Goal: Task Accomplishment & Management: Manage account settings

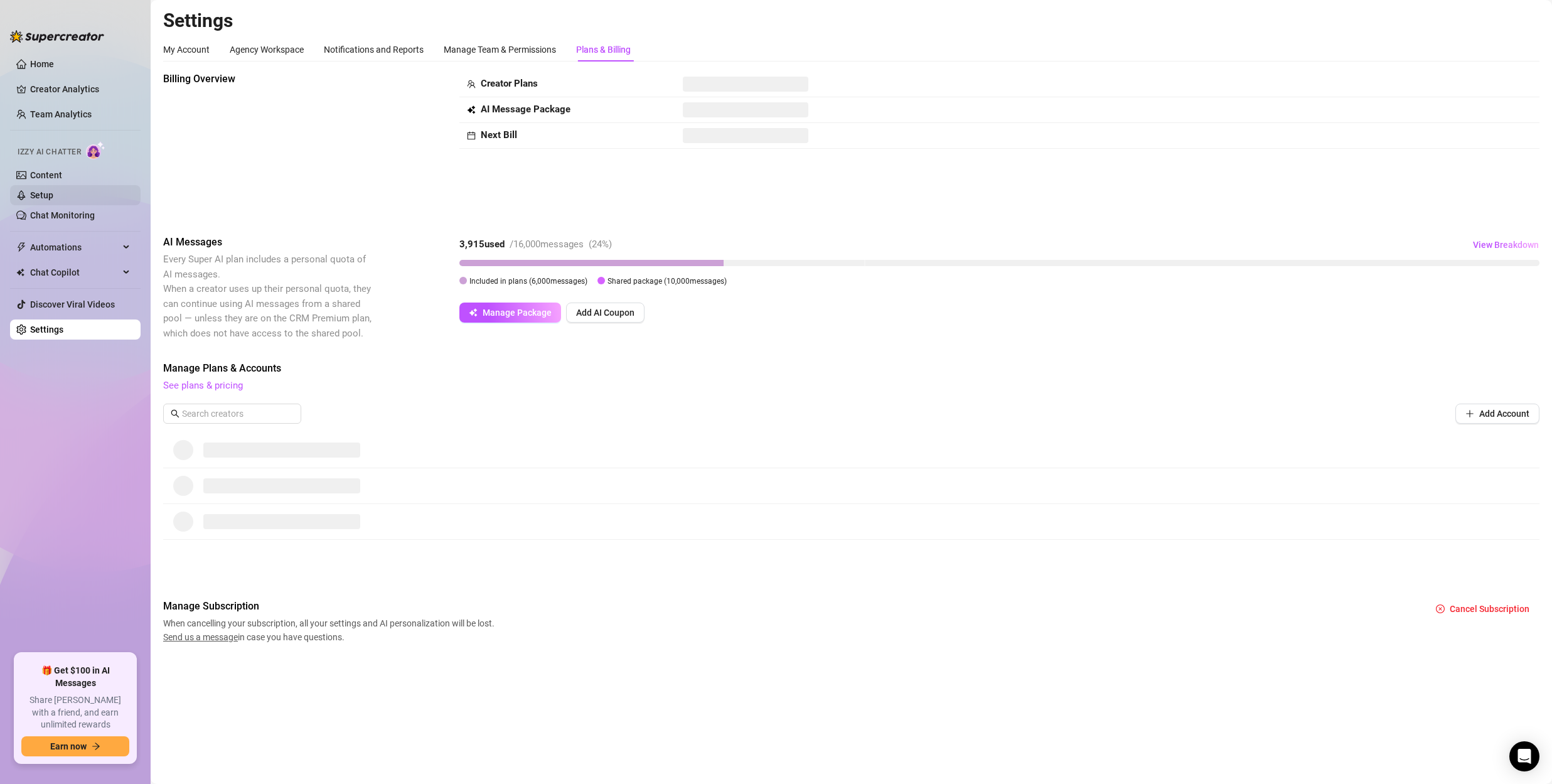
click at [53, 190] on link "Setup" at bounding box center [42, 195] width 24 height 10
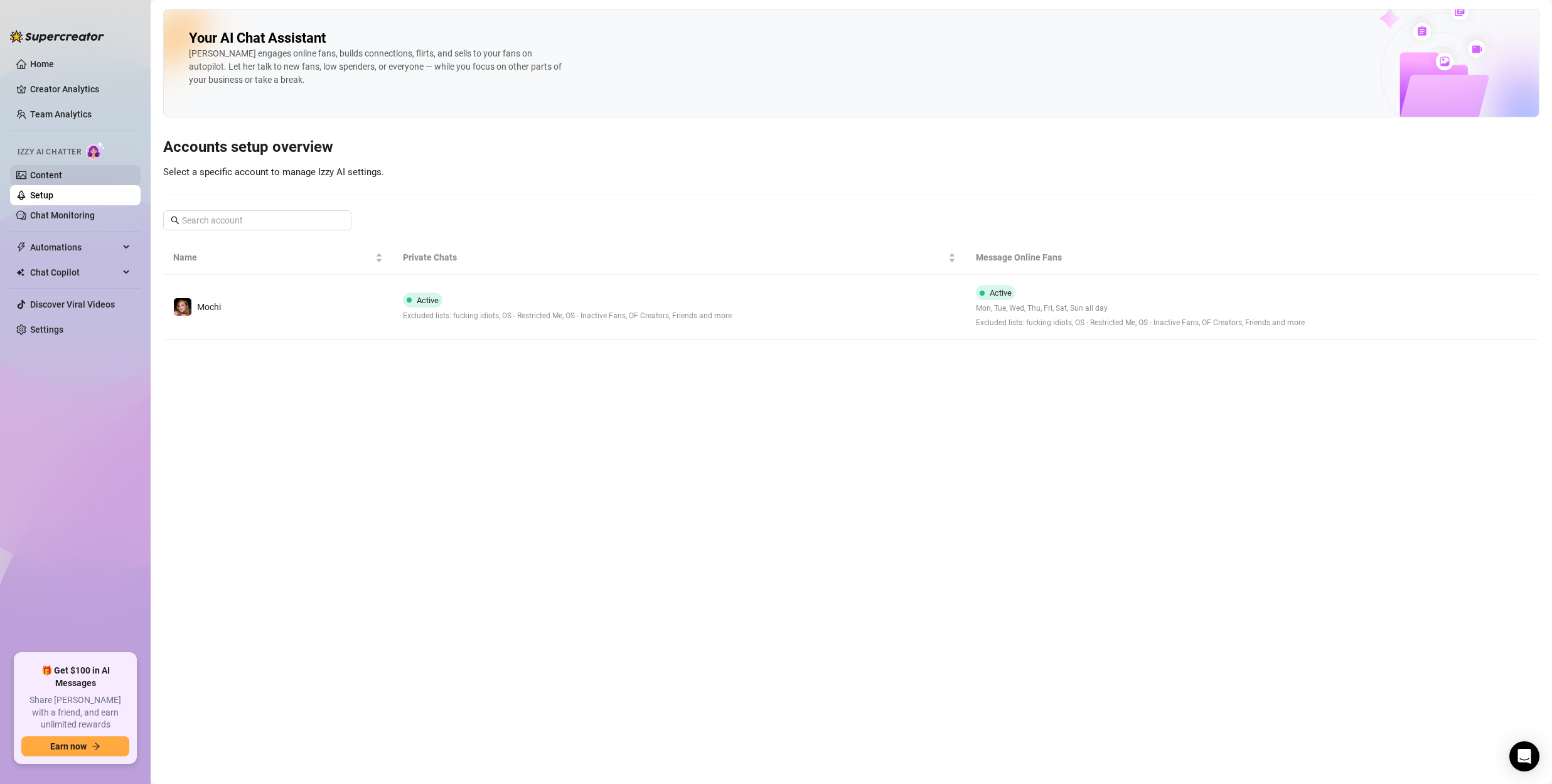
click at [62, 176] on link "Content" at bounding box center [46, 175] width 32 height 10
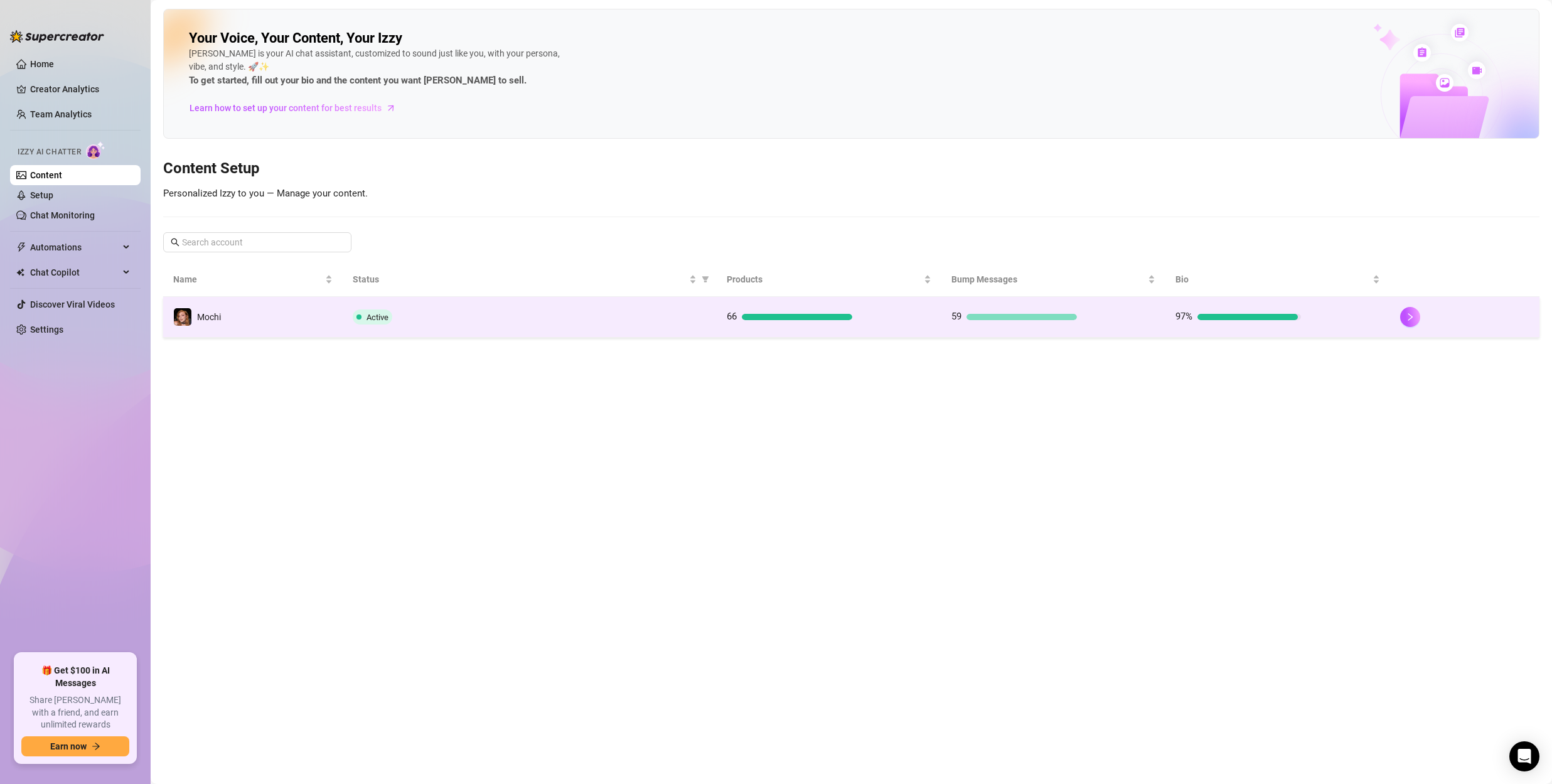
click at [977, 315] on div at bounding box center [1022, 317] width 111 height 6
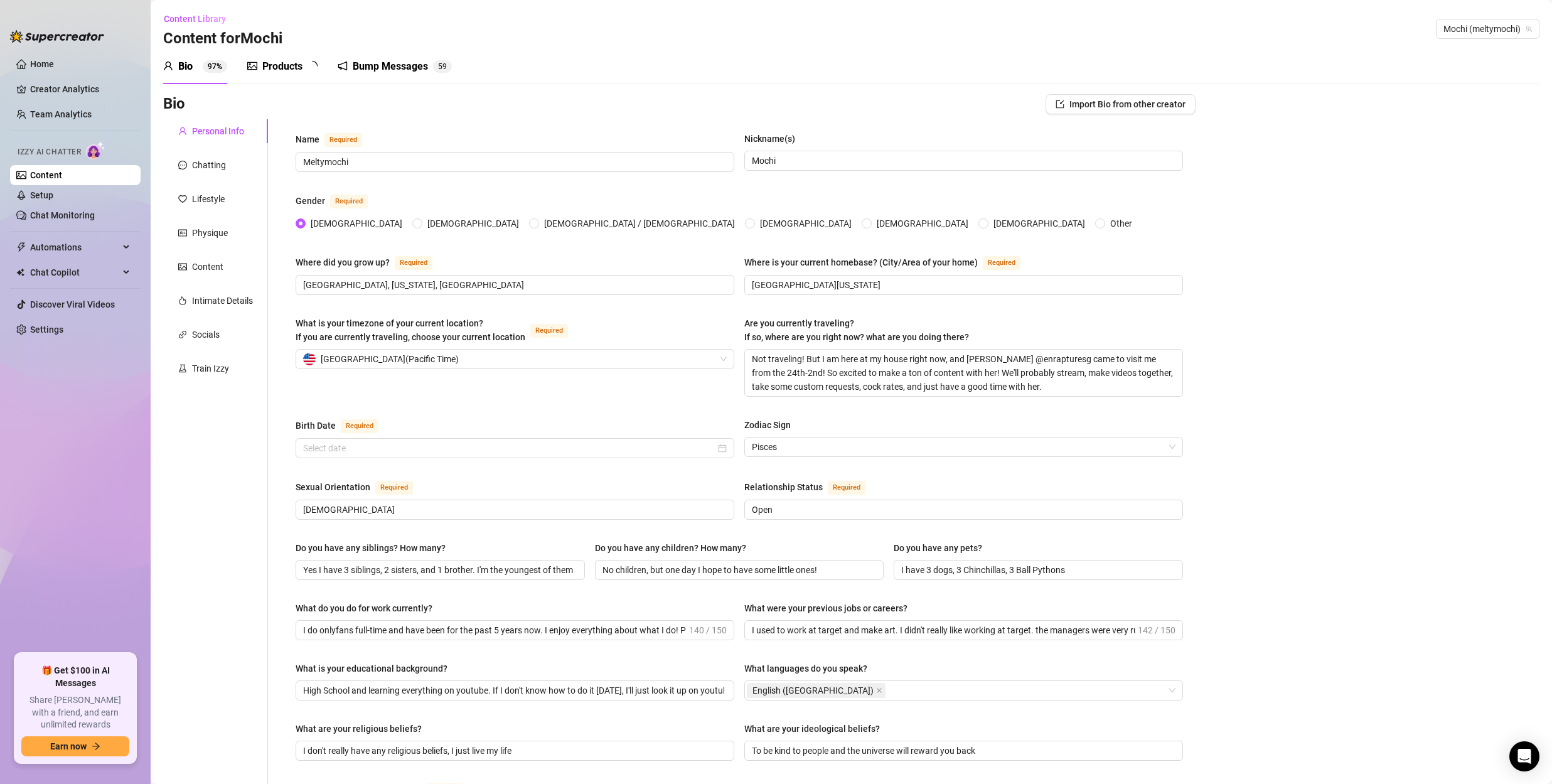
type input "[DATE]"
click at [380, 74] on div "Bump Messages 5 9" at bounding box center [403, 67] width 115 height 35
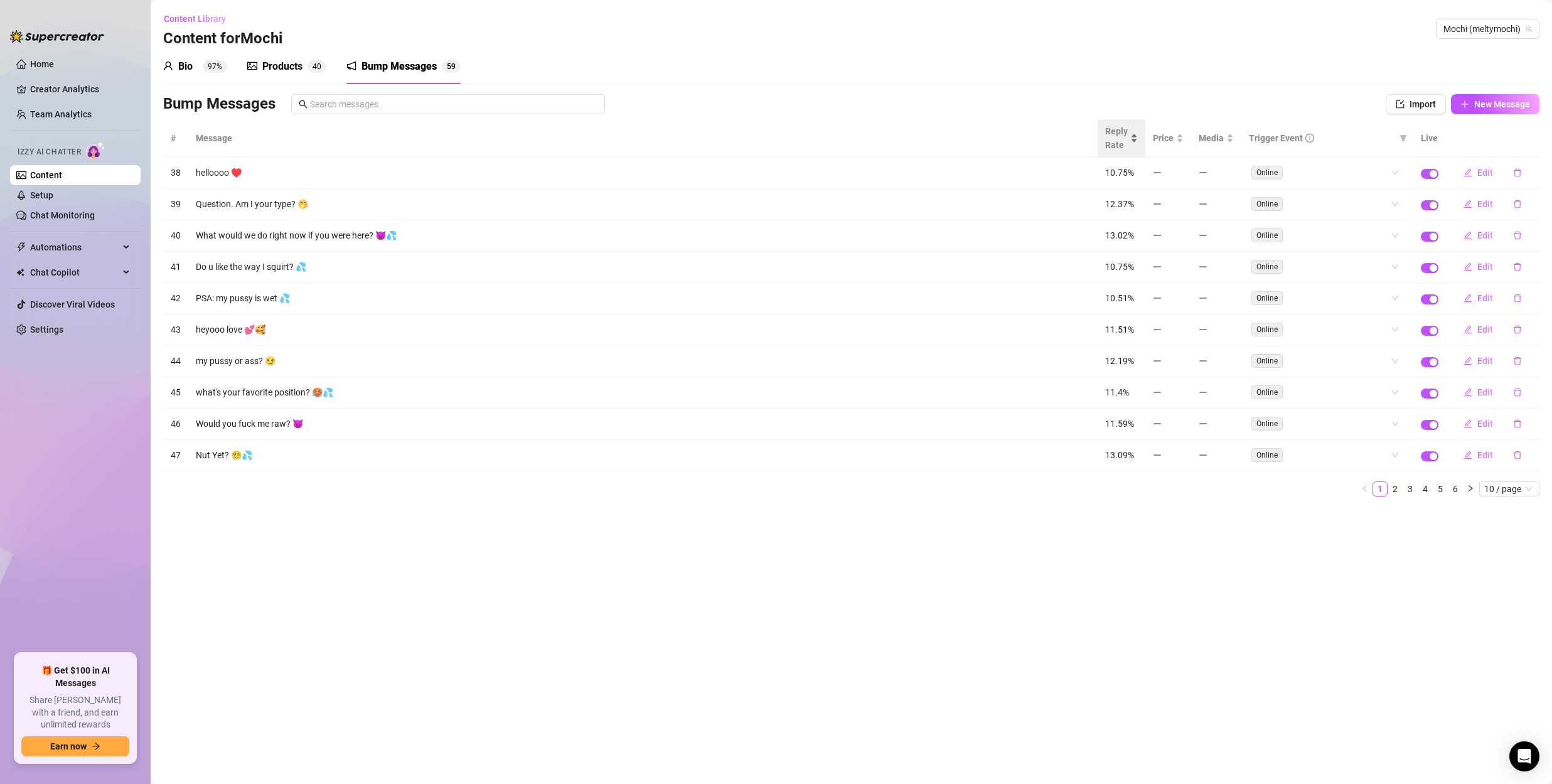
click at [1116, 141] on span "Reply Rate" at bounding box center [1116, 138] width 23 height 27
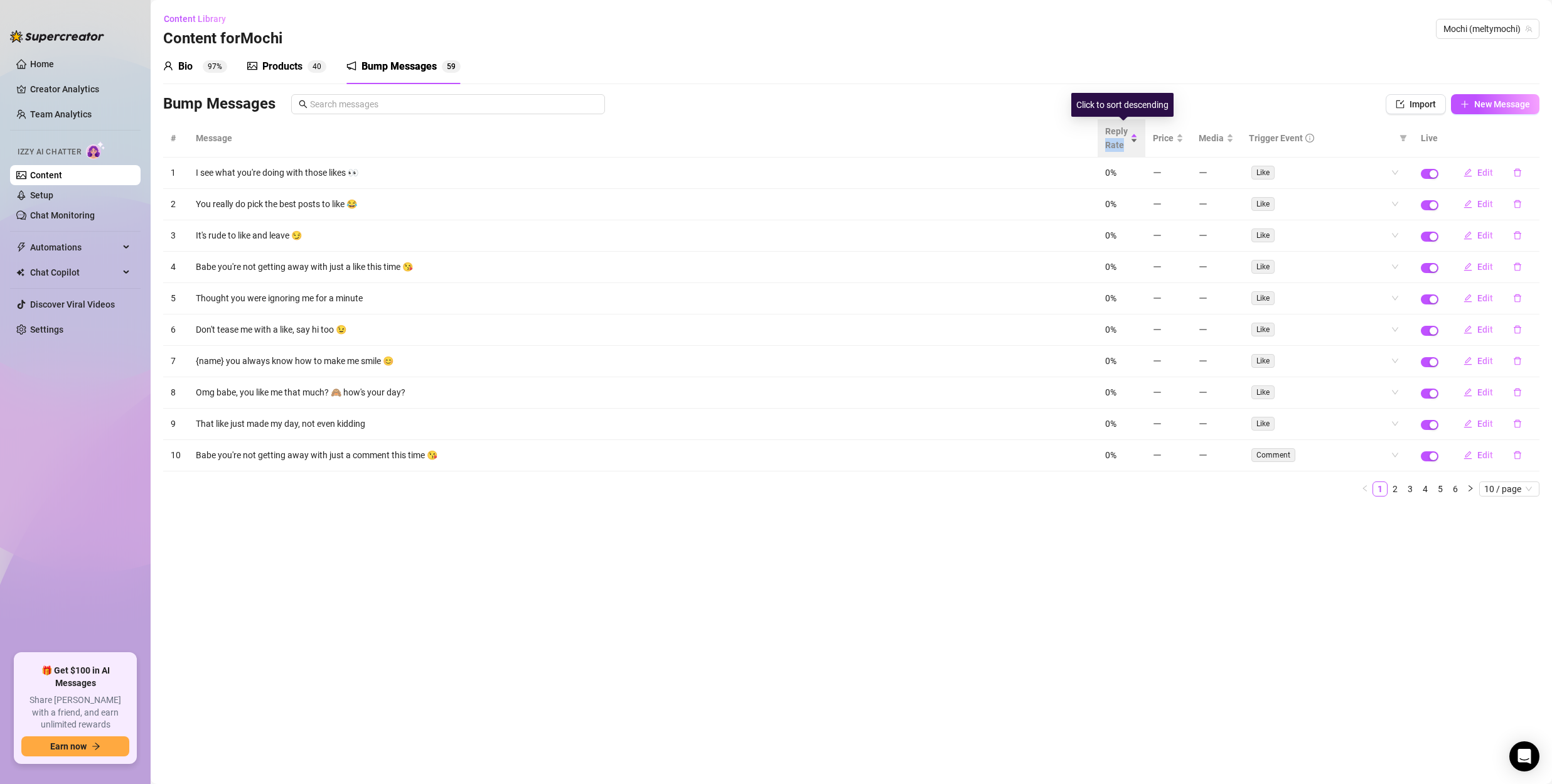
click at [1116, 141] on span "Reply Rate" at bounding box center [1116, 138] width 23 height 27
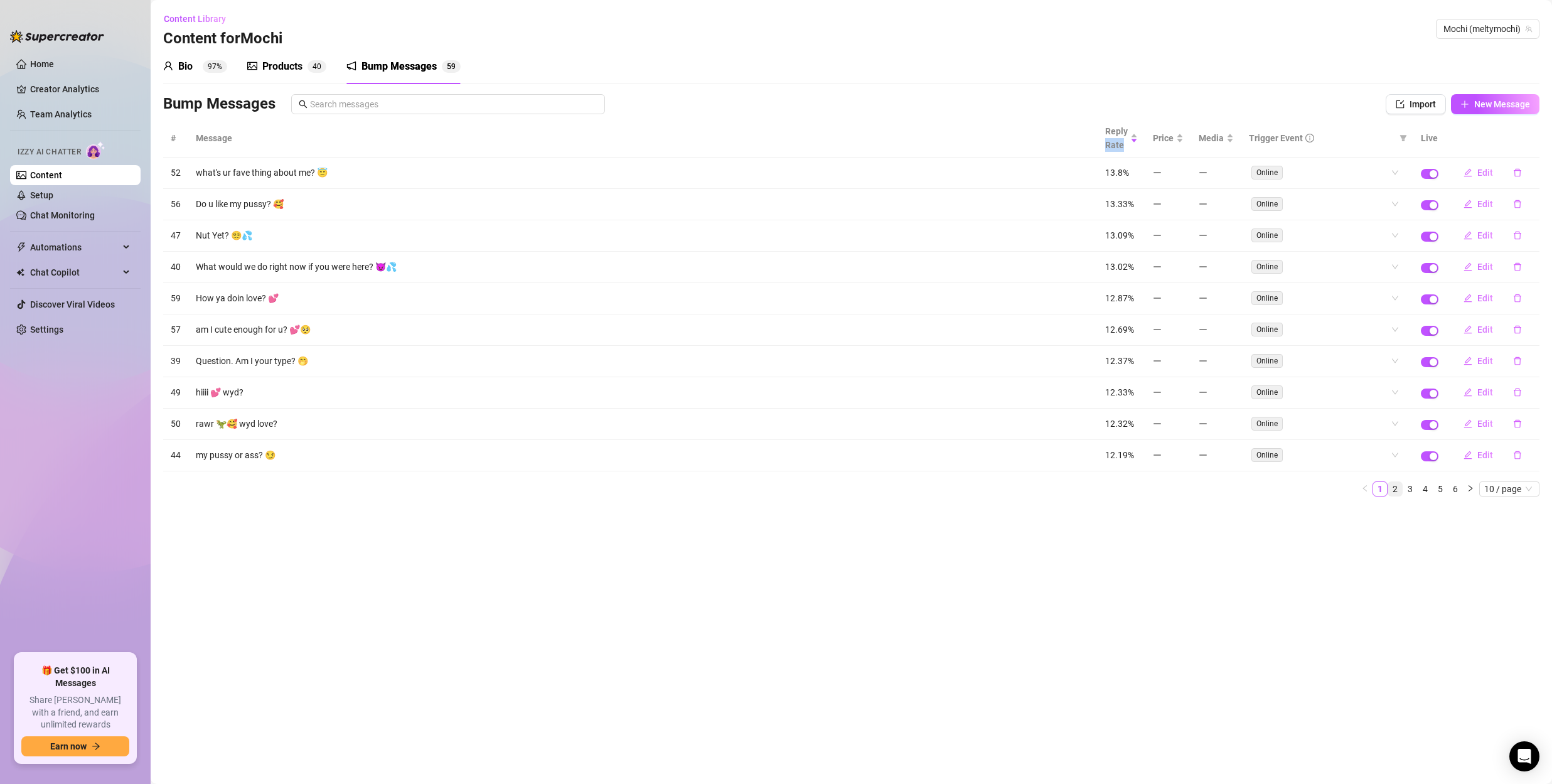
click at [1399, 489] on link "2" at bounding box center [1395, 489] width 14 height 14
click at [1408, 487] on link "3" at bounding box center [1411, 489] width 14 height 14
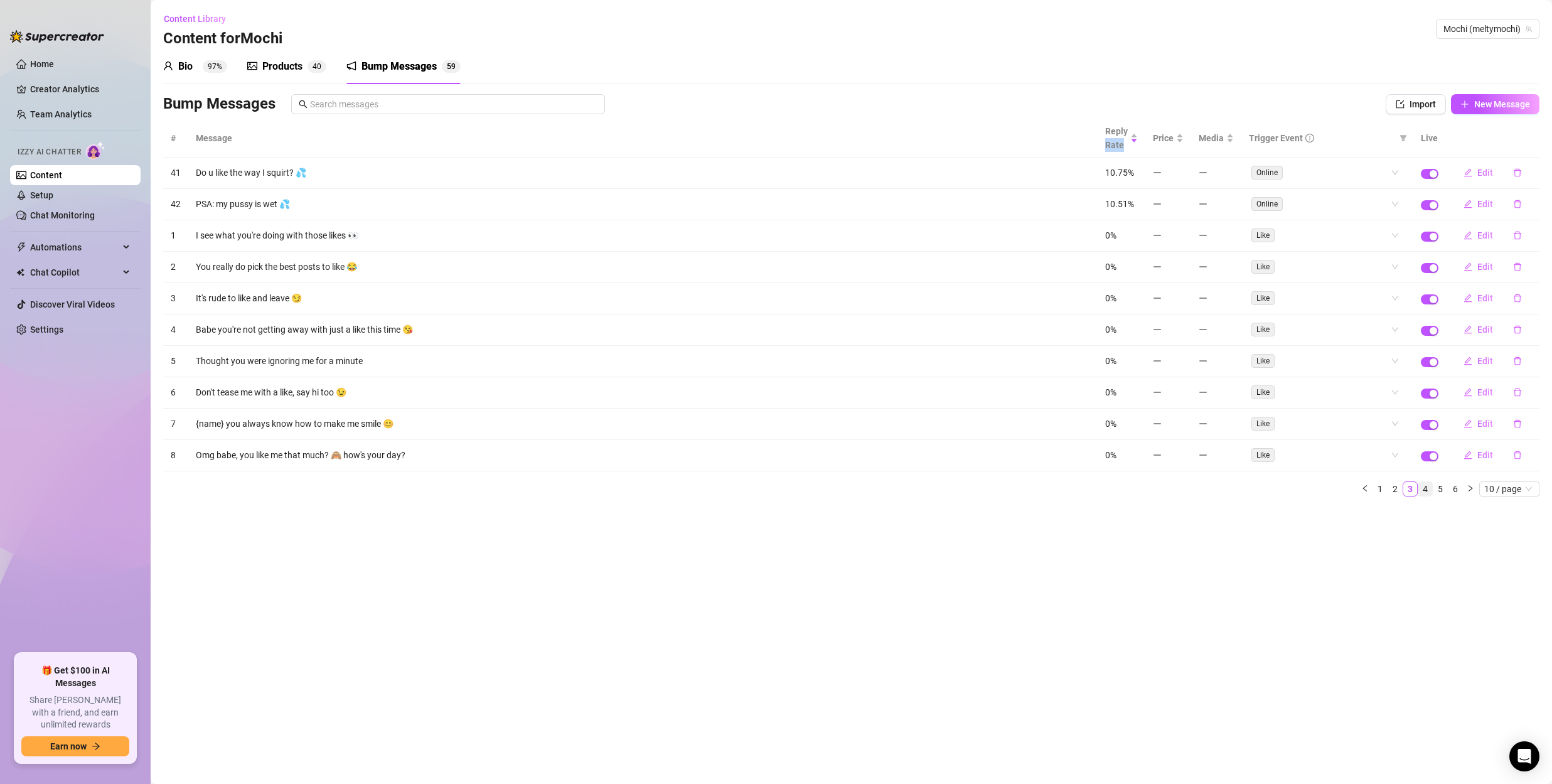
click at [1420, 489] on link "4" at bounding box center [1426, 489] width 14 height 14
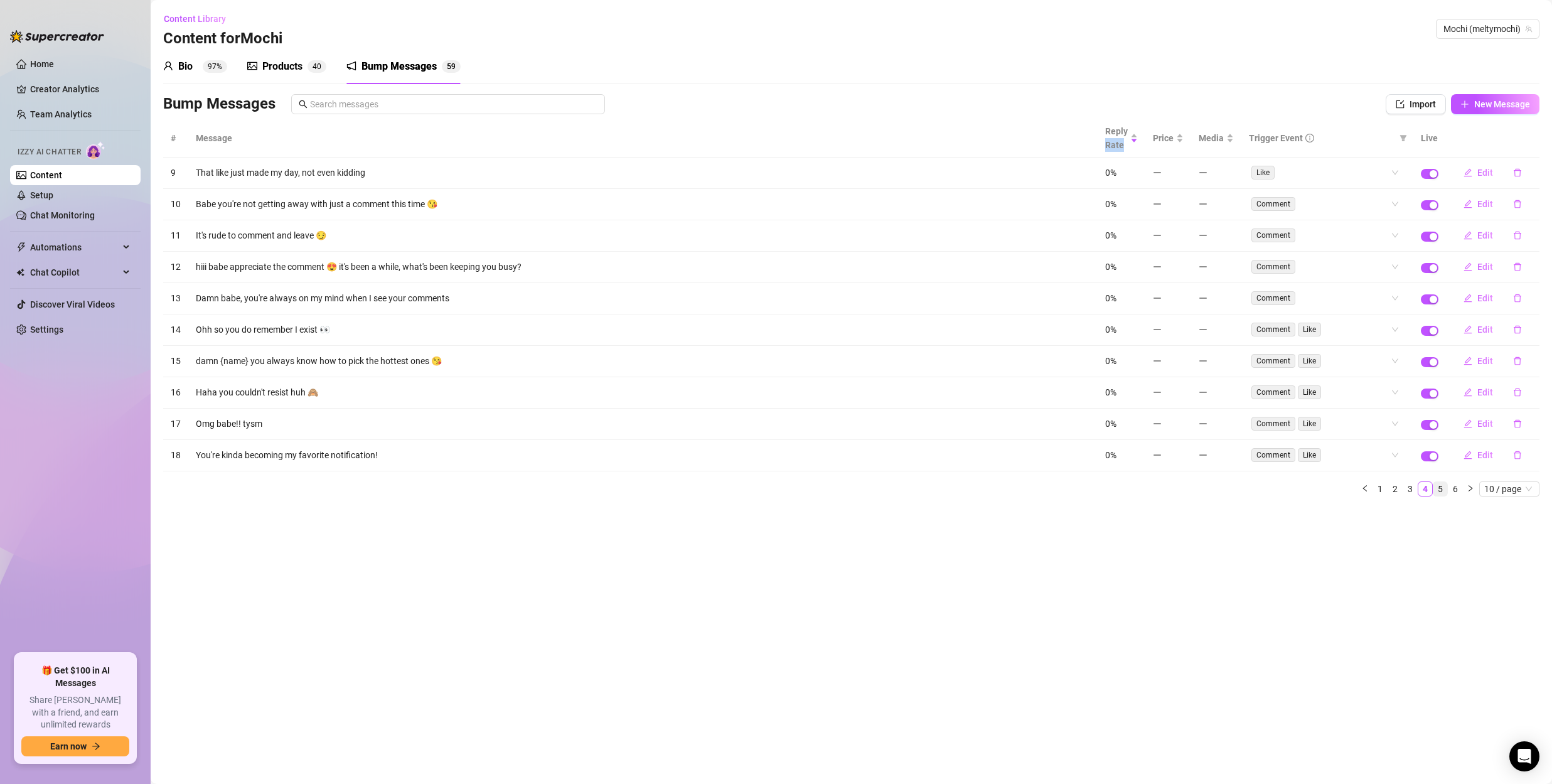
click at [1436, 488] on link "5" at bounding box center [1440, 489] width 14 height 14
click at [1458, 486] on link "6" at bounding box center [1456, 489] width 14 height 14
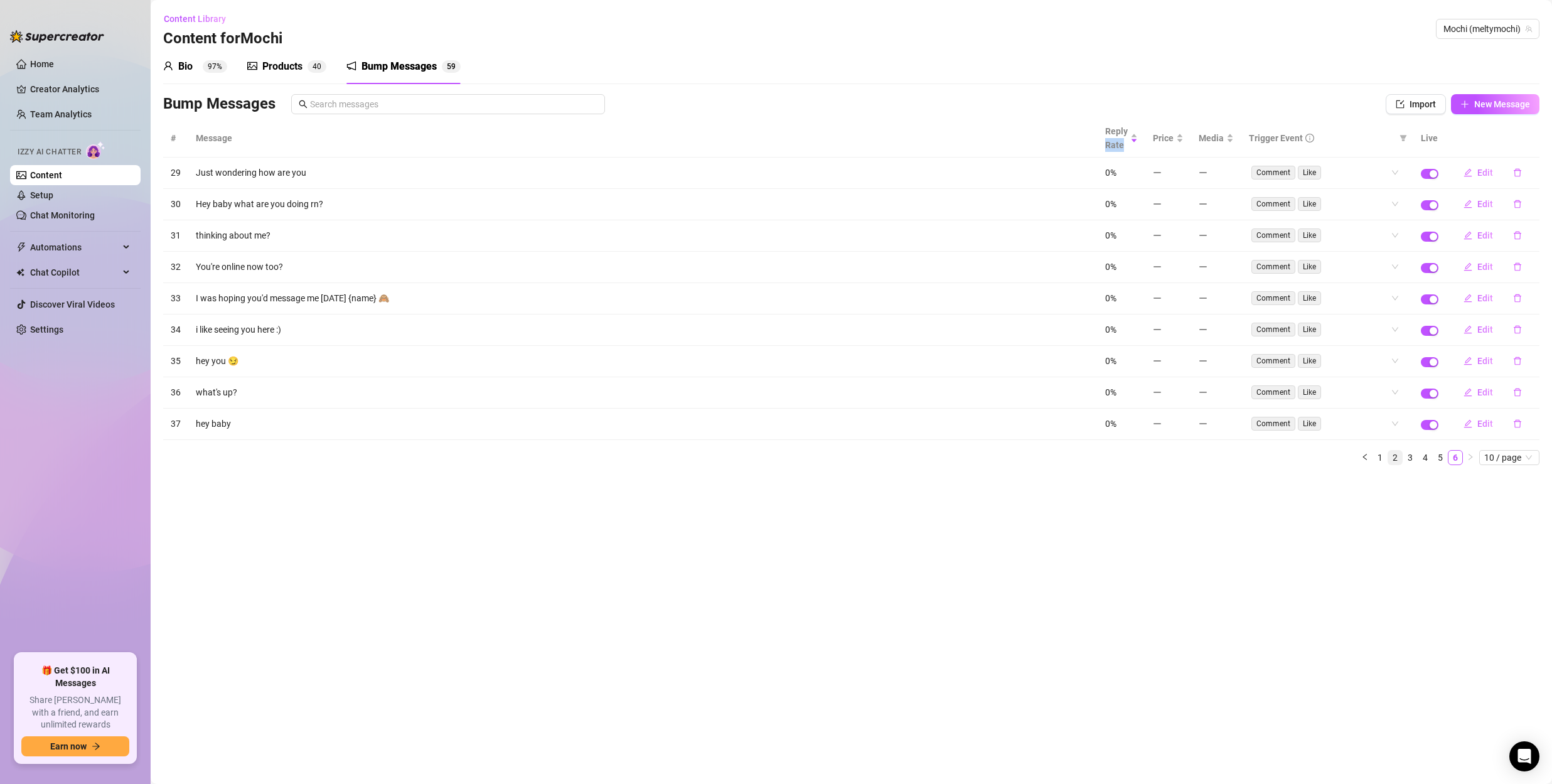
click at [1395, 458] on link "2" at bounding box center [1395, 458] width 14 height 14
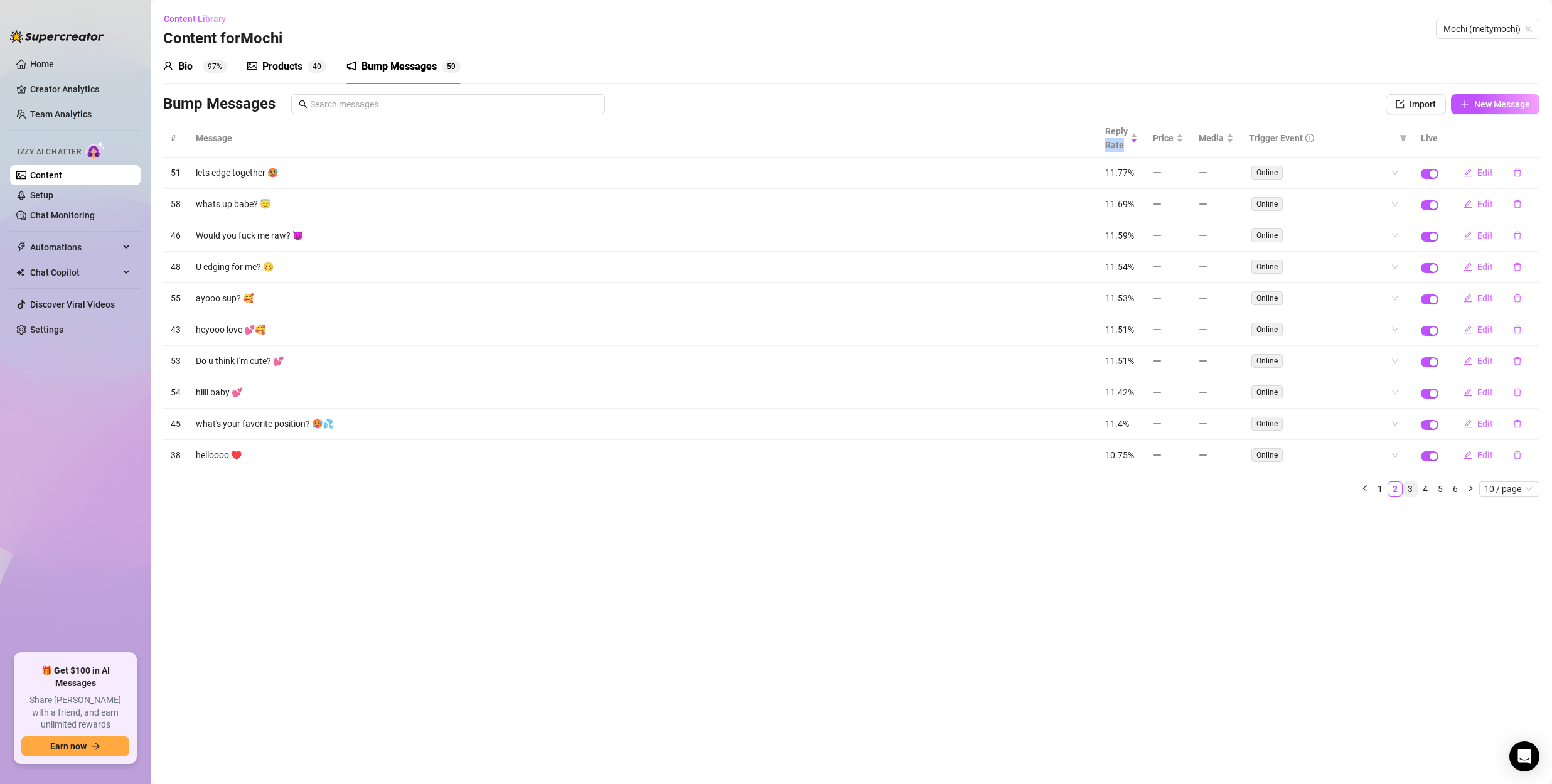
click at [1415, 484] on link "3" at bounding box center [1411, 489] width 14 height 14
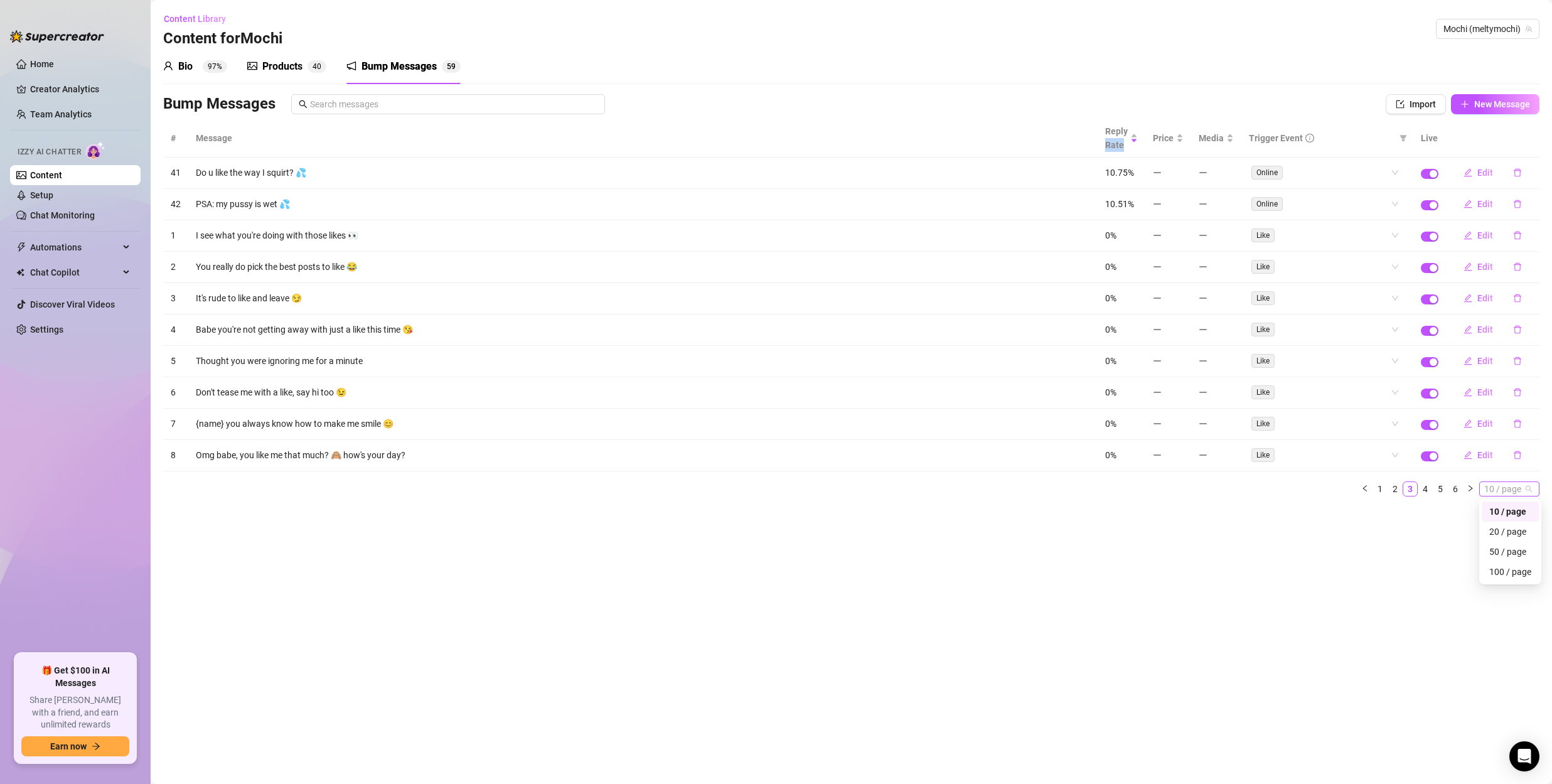
click at [1497, 483] on span "10 / page" at bounding box center [1509, 489] width 50 height 14
click at [1515, 549] on div "50 / page" at bounding box center [1510, 552] width 42 height 14
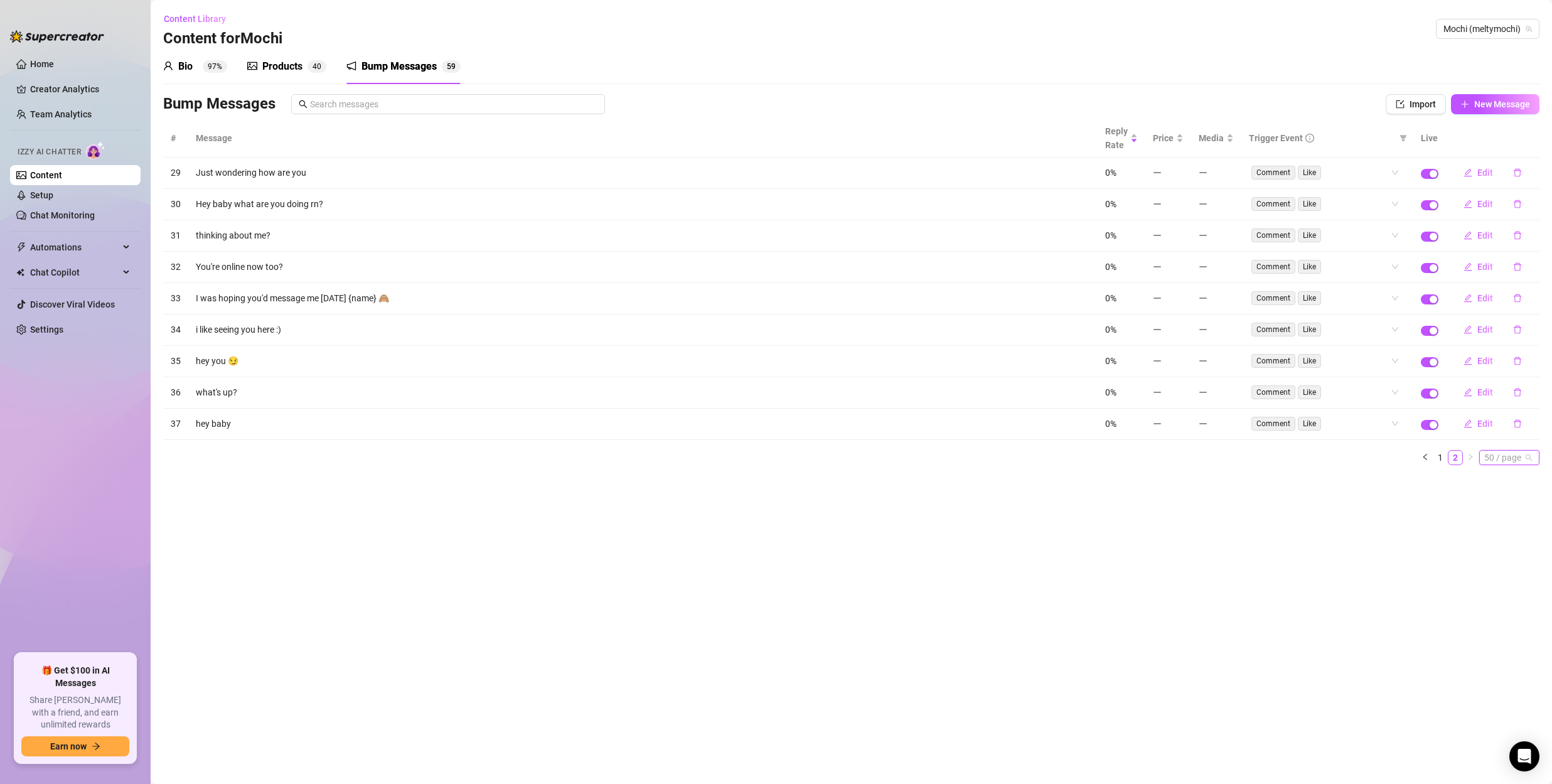
drag, startPoint x: 1500, startPoint y: 460, endPoint x: 1503, endPoint y: 470, distance: 10.4
click at [1500, 460] on span "50 / page" at bounding box center [1509, 458] width 50 height 14
click at [1509, 534] on div "100 / page" at bounding box center [1510, 540] width 42 height 14
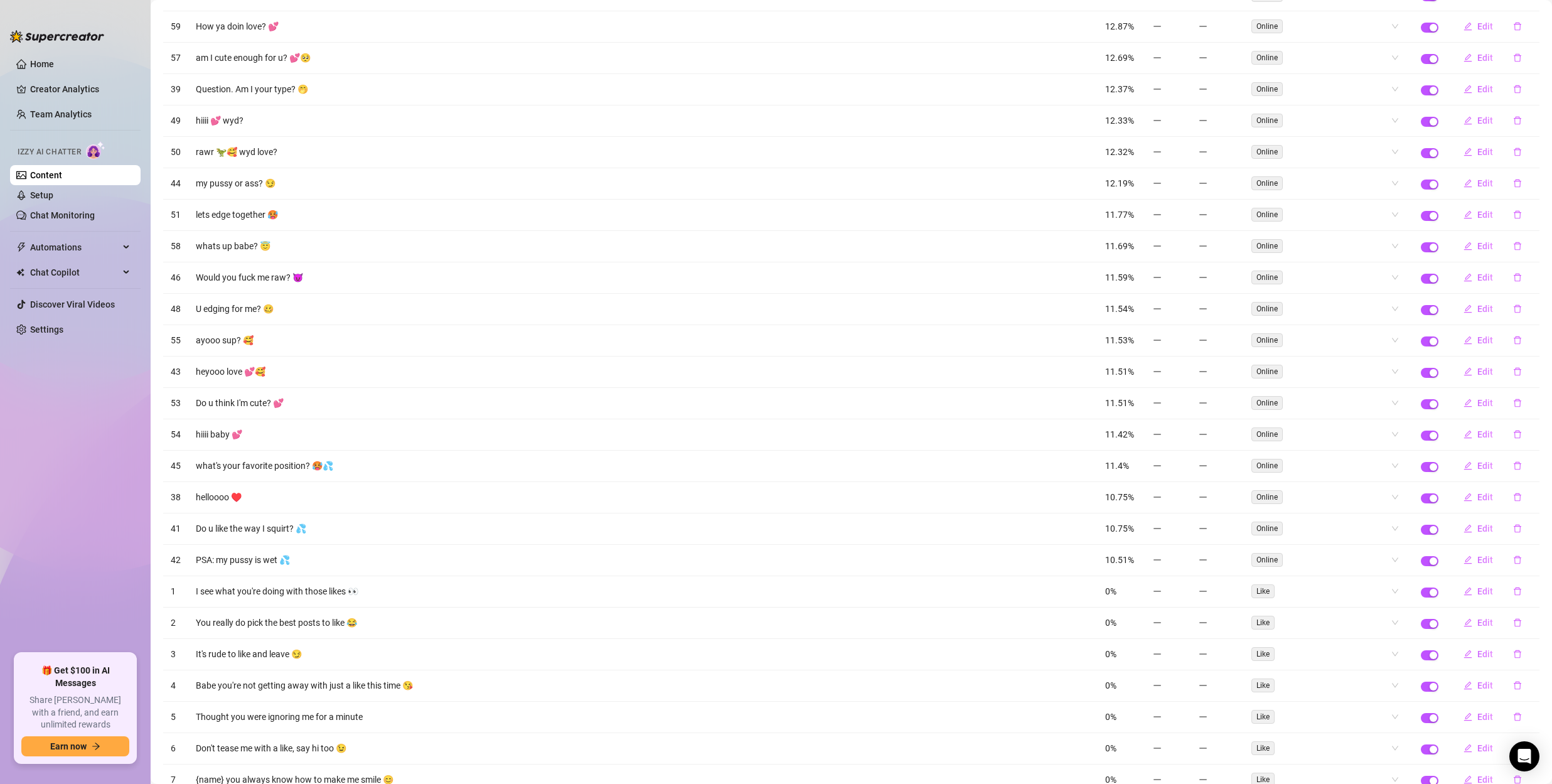
scroll to position [437, 0]
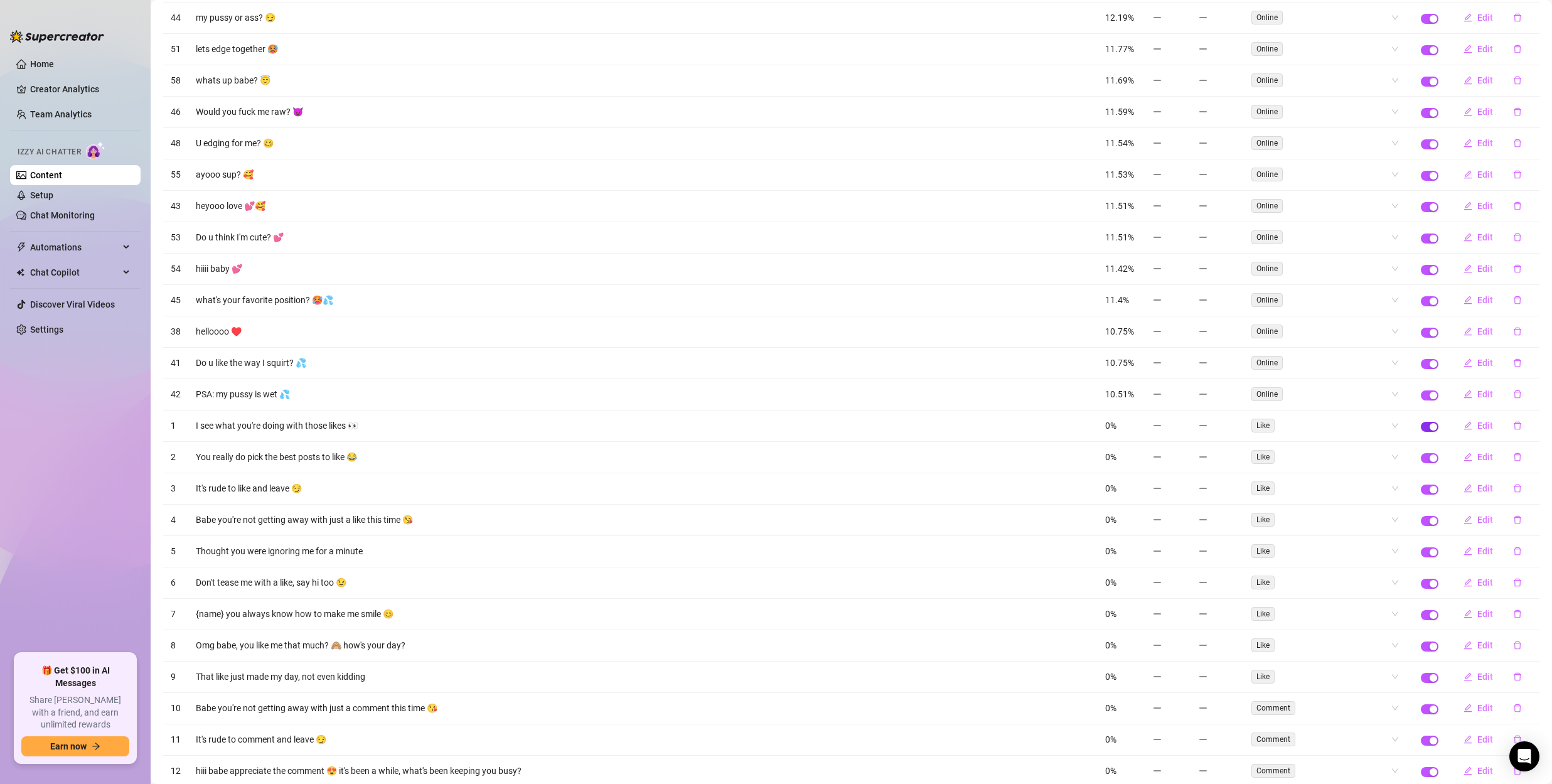
click at [1429, 427] on div "button" at bounding box center [1433, 427] width 8 height 8
click at [1420, 463] on td at bounding box center [1429, 458] width 32 height 31
click at [1429, 458] on div "button" at bounding box center [1433, 459] width 8 height 8
click at [1429, 489] on div "button" at bounding box center [1433, 490] width 8 height 8
click at [1429, 523] on div "button" at bounding box center [1433, 521] width 8 height 8
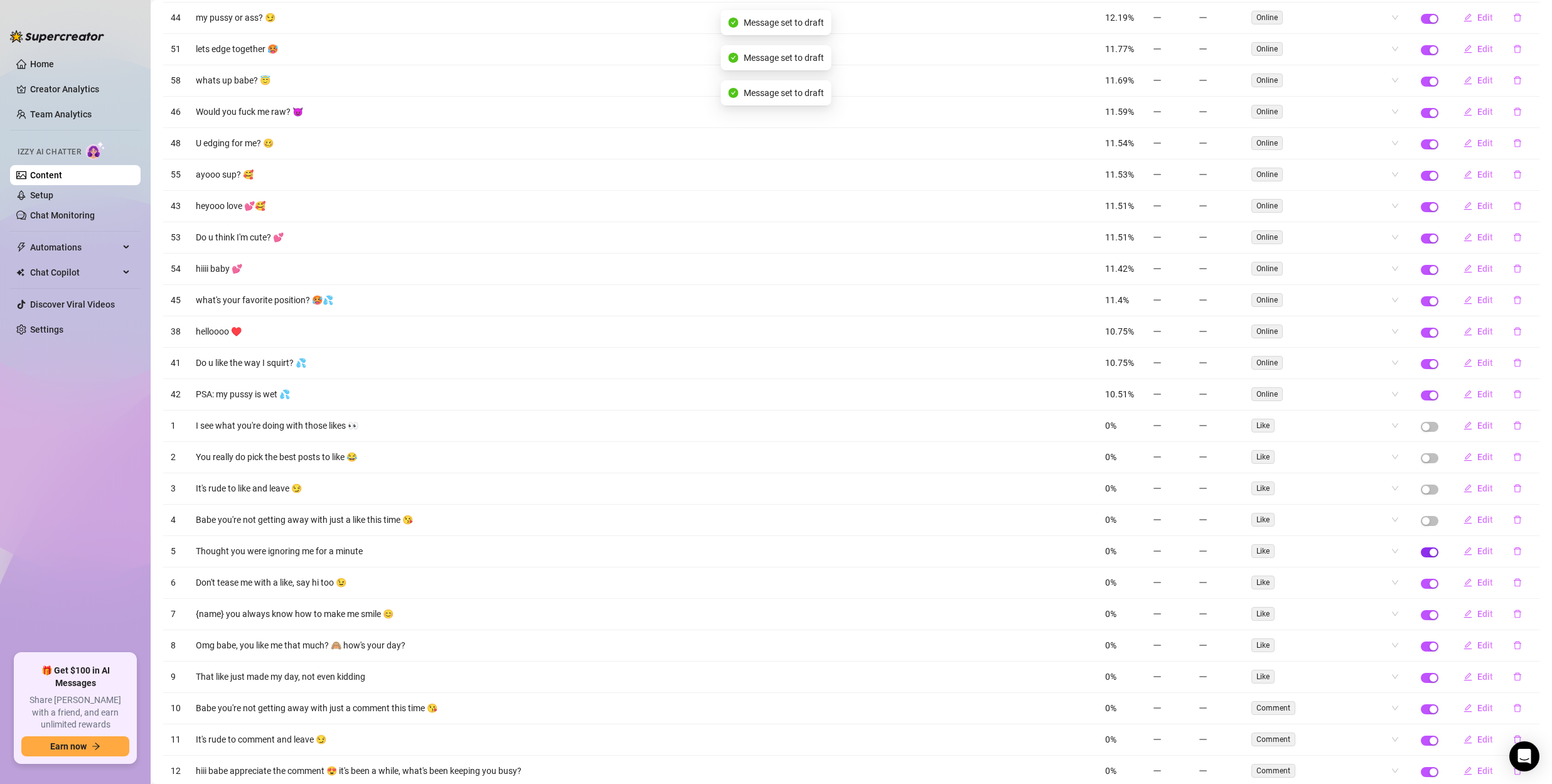
click at [1421, 555] on span "button" at bounding box center [1429, 552] width 18 height 10
click at [1423, 595] on td at bounding box center [1429, 583] width 32 height 31
click at [1426, 587] on span "button" at bounding box center [1429, 583] width 18 height 10
drag, startPoint x: 1424, startPoint y: 611, endPoint x: 1433, endPoint y: 638, distance: 28.5
click at [1429, 612] on div "button" at bounding box center [1433, 615] width 8 height 8
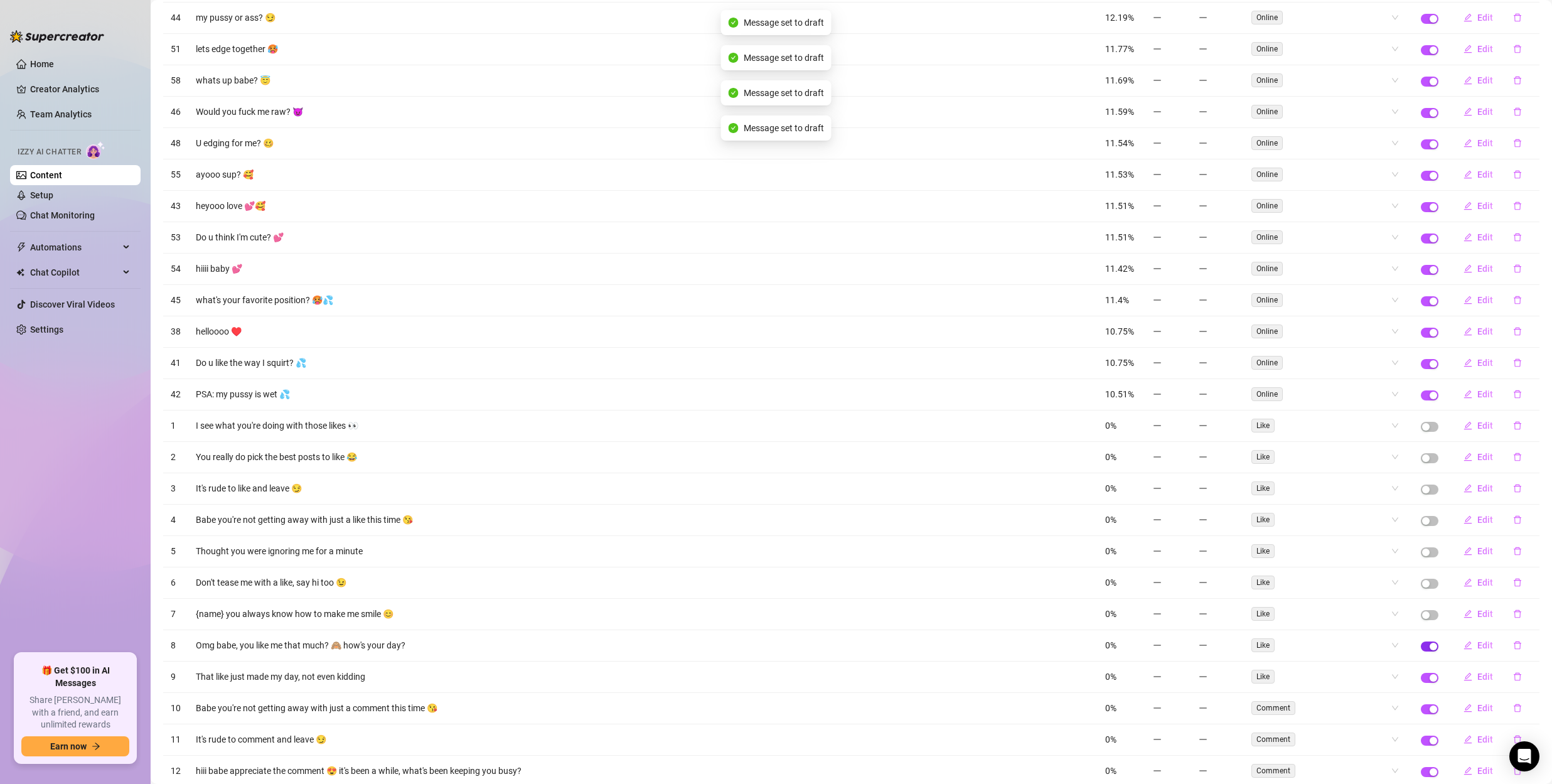
click at [1429, 648] on div "button" at bounding box center [1433, 647] width 8 height 8
drag, startPoint x: 1424, startPoint y: 677, endPoint x: 1427, endPoint y: 683, distance: 6.7
click at [1429, 677] on div "button" at bounding box center [1433, 678] width 8 height 8
click at [1421, 710] on span "button" at bounding box center [1429, 709] width 18 height 10
drag, startPoint x: 1423, startPoint y: 740, endPoint x: 1433, endPoint y: 736, distance: 10.8
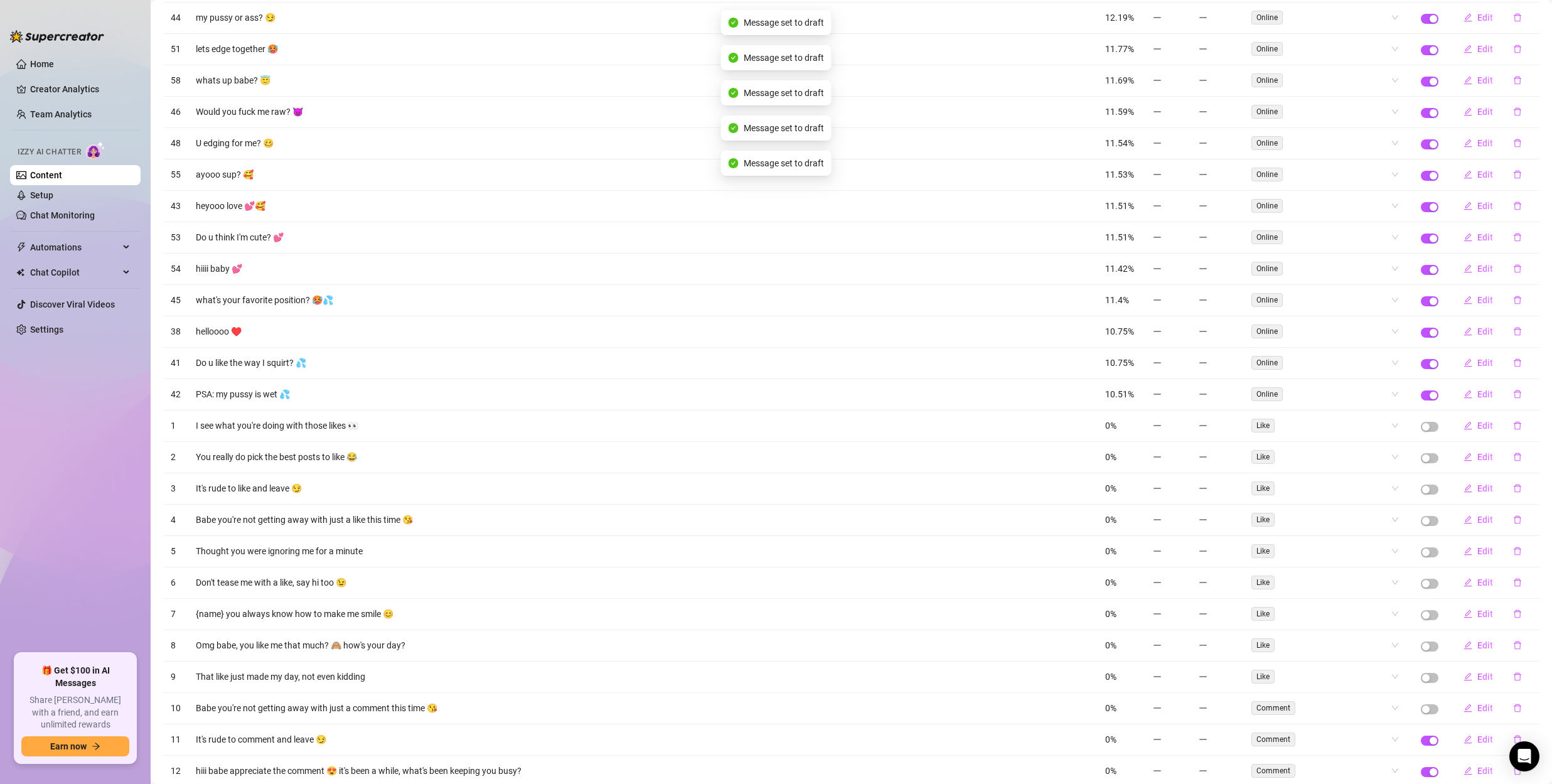
click at [1429, 740] on div "button" at bounding box center [1433, 741] width 8 height 8
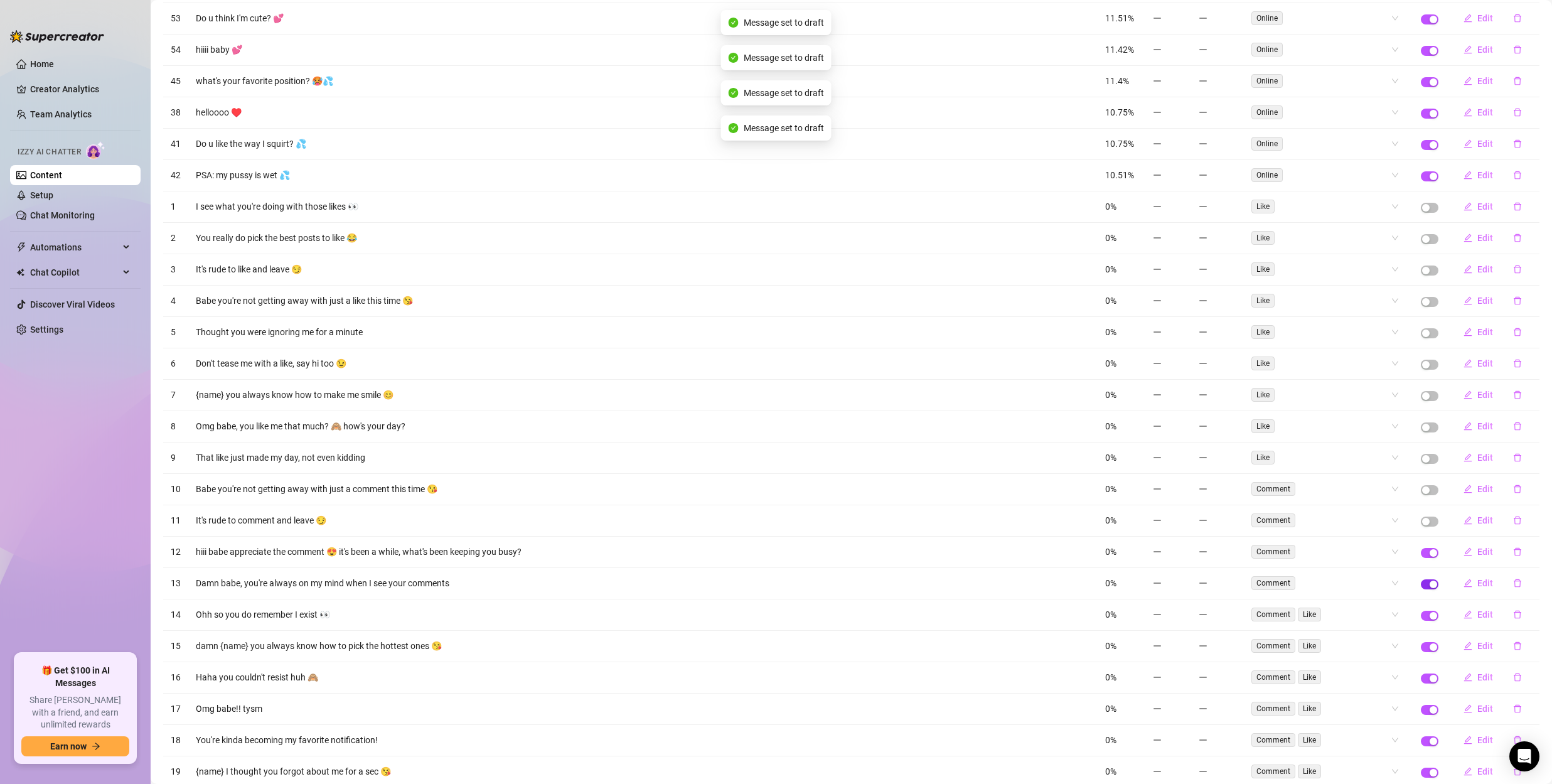
scroll to position [659, 0]
click at [1421, 545] on span "button" at bounding box center [1429, 550] width 18 height 10
click at [1429, 580] on div "button" at bounding box center [1433, 582] width 8 height 8
click at [1421, 610] on span "button" at bounding box center [1429, 612] width 18 height 10
click at [1421, 643] on span "button" at bounding box center [1429, 644] width 18 height 10
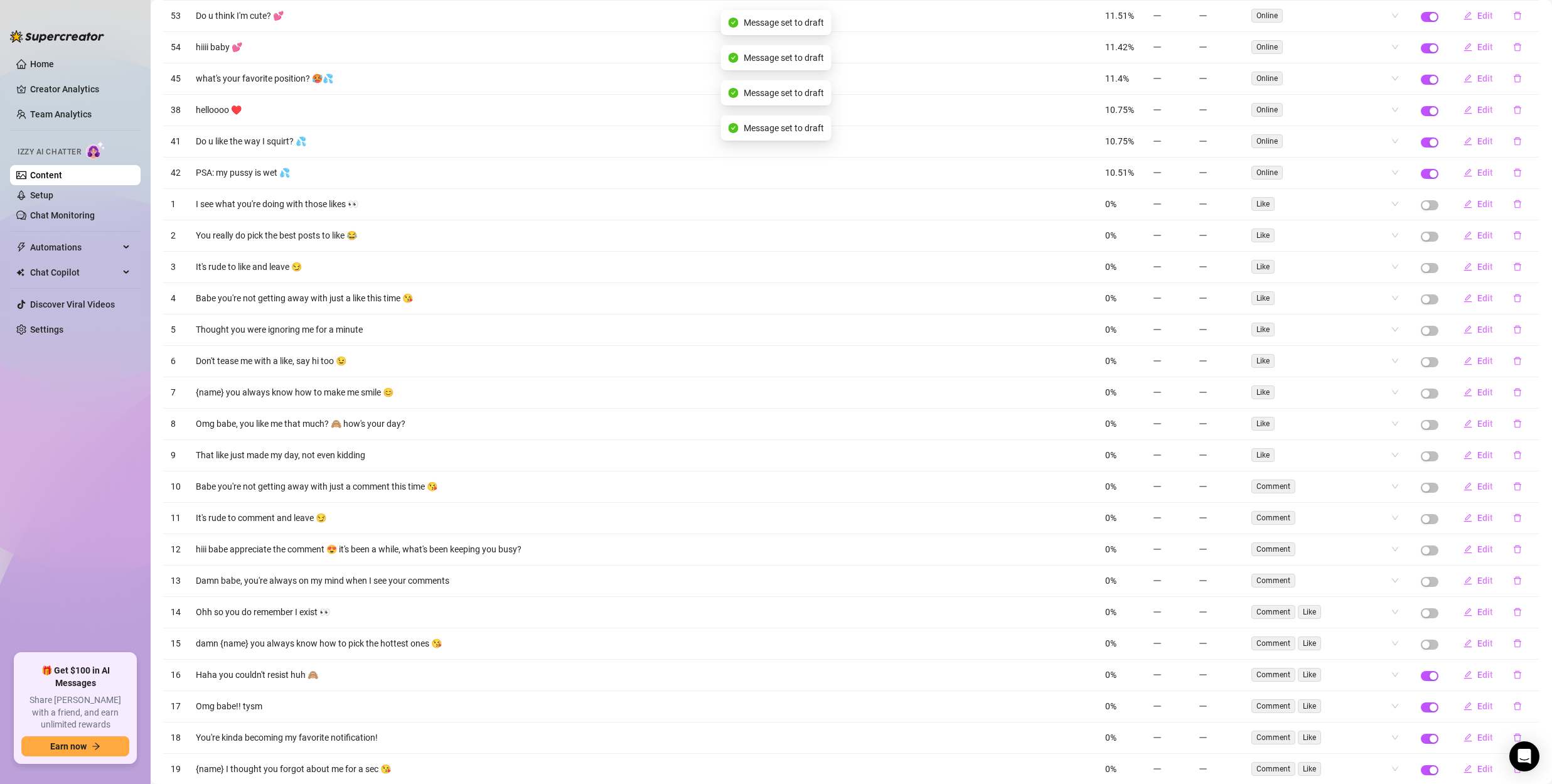
click at [1427, 678] on button "button" at bounding box center [1429, 675] width 18 height 10
drag, startPoint x: 1423, startPoint y: 707, endPoint x: 1430, endPoint y: 726, distance: 20.2
click at [1429, 707] on div "button" at bounding box center [1433, 708] width 8 height 8
click at [1429, 736] on div "button" at bounding box center [1433, 739] width 8 height 8
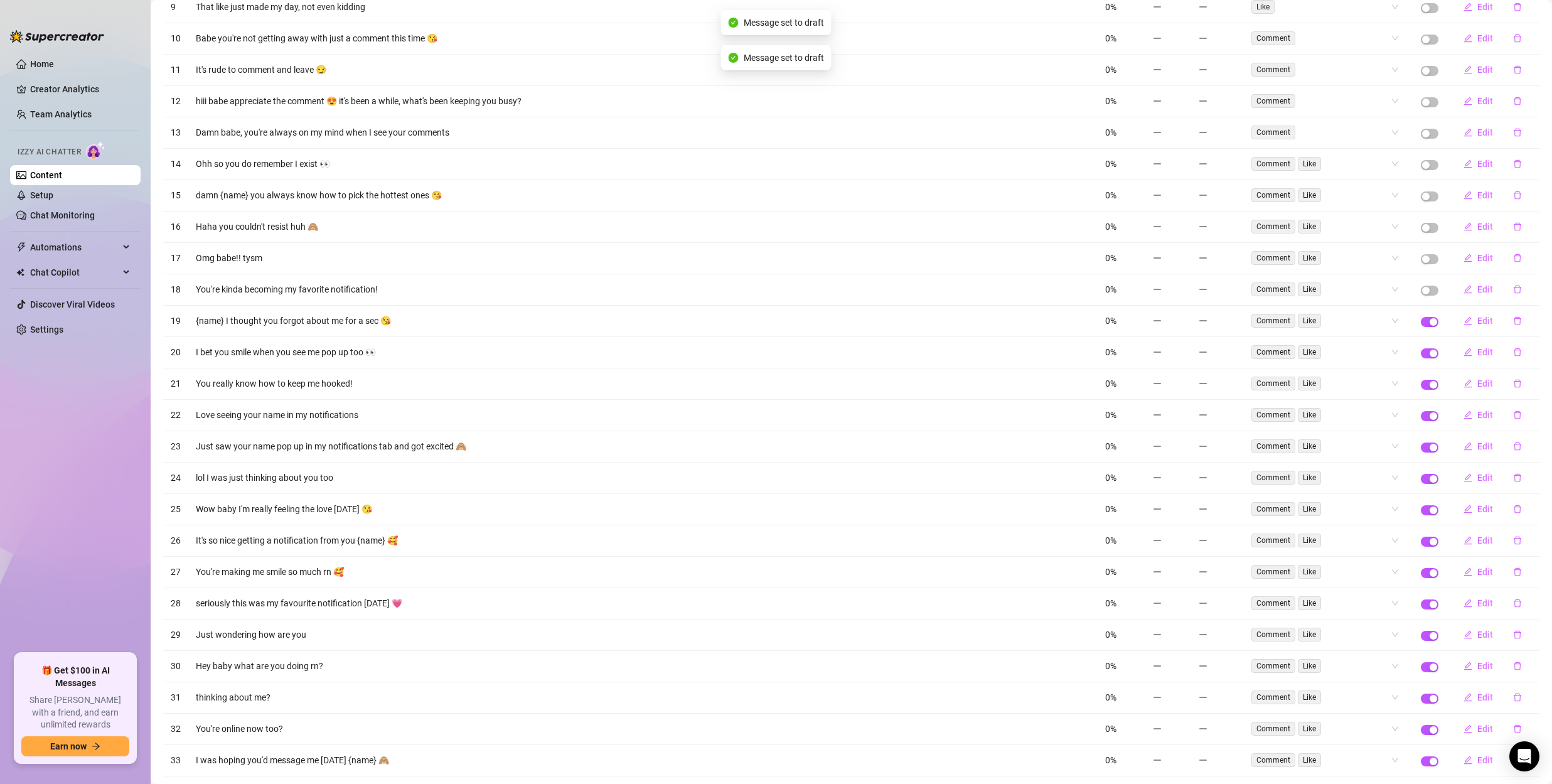
click at [1420, 316] on td at bounding box center [1429, 321] width 32 height 31
click at [1429, 320] on div "button" at bounding box center [1433, 322] width 8 height 8
click at [1421, 350] on span "button" at bounding box center [1429, 353] width 18 height 10
click at [1421, 379] on span "button" at bounding box center [1429, 384] width 18 height 10
click at [1429, 413] on div "button" at bounding box center [1433, 416] width 8 height 8
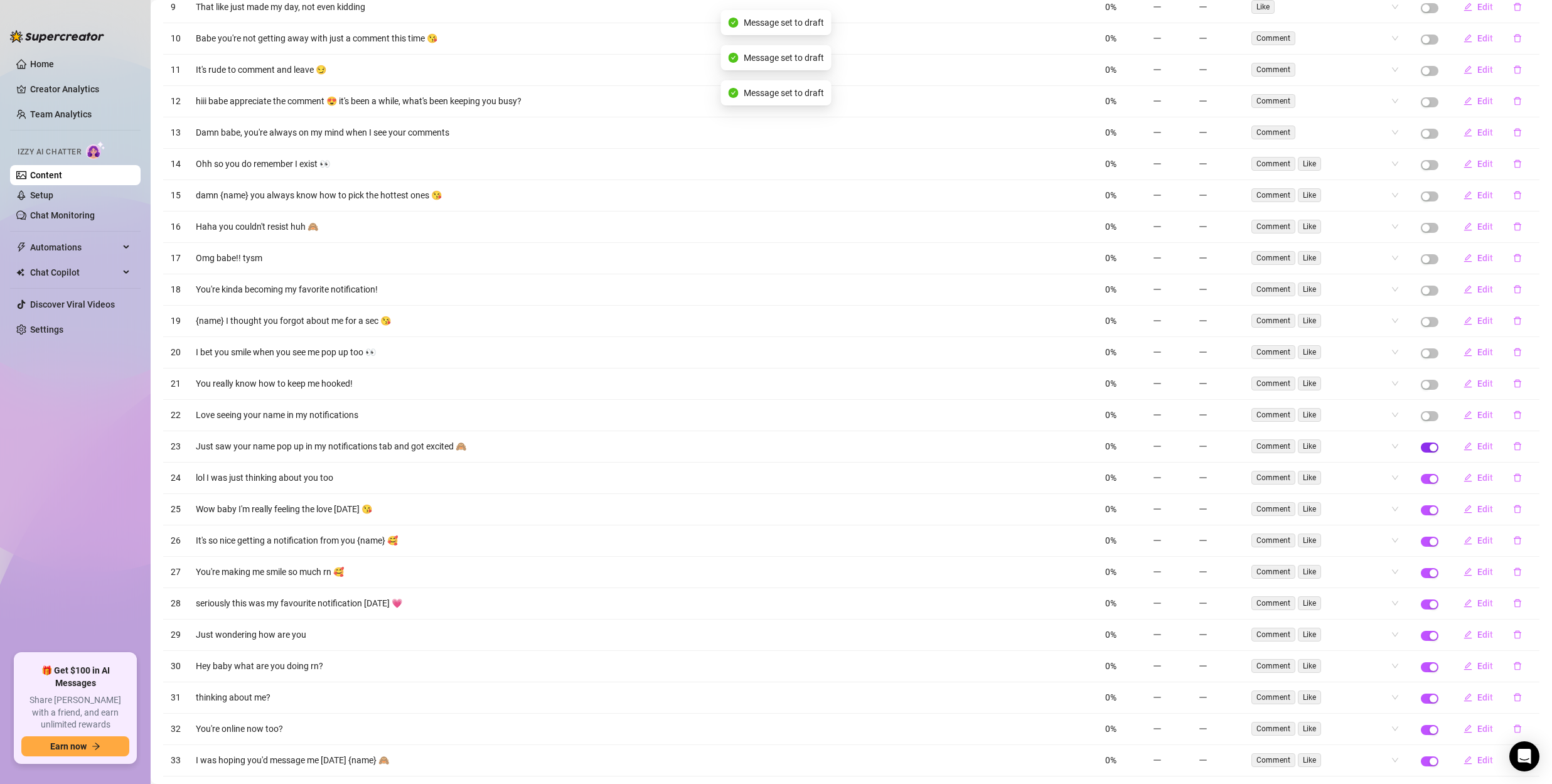
click at [1421, 446] on span "button" at bounding box center [1429, 447] width 18 height 10
click at [1420, 484] on td at bounding box center [1429, 478] width 32 height 31
click at [1429, 475] on div "button" at bounding box center [1433, 479] width 8 height 8
drag, startPoint x: 1421, startPoint y: 504, endPoint x: 1425, endPoint y: 510, distance: 7.2
click at [1421, 505] on span "button" at bounding box center [1429, 510] width 18 height 10
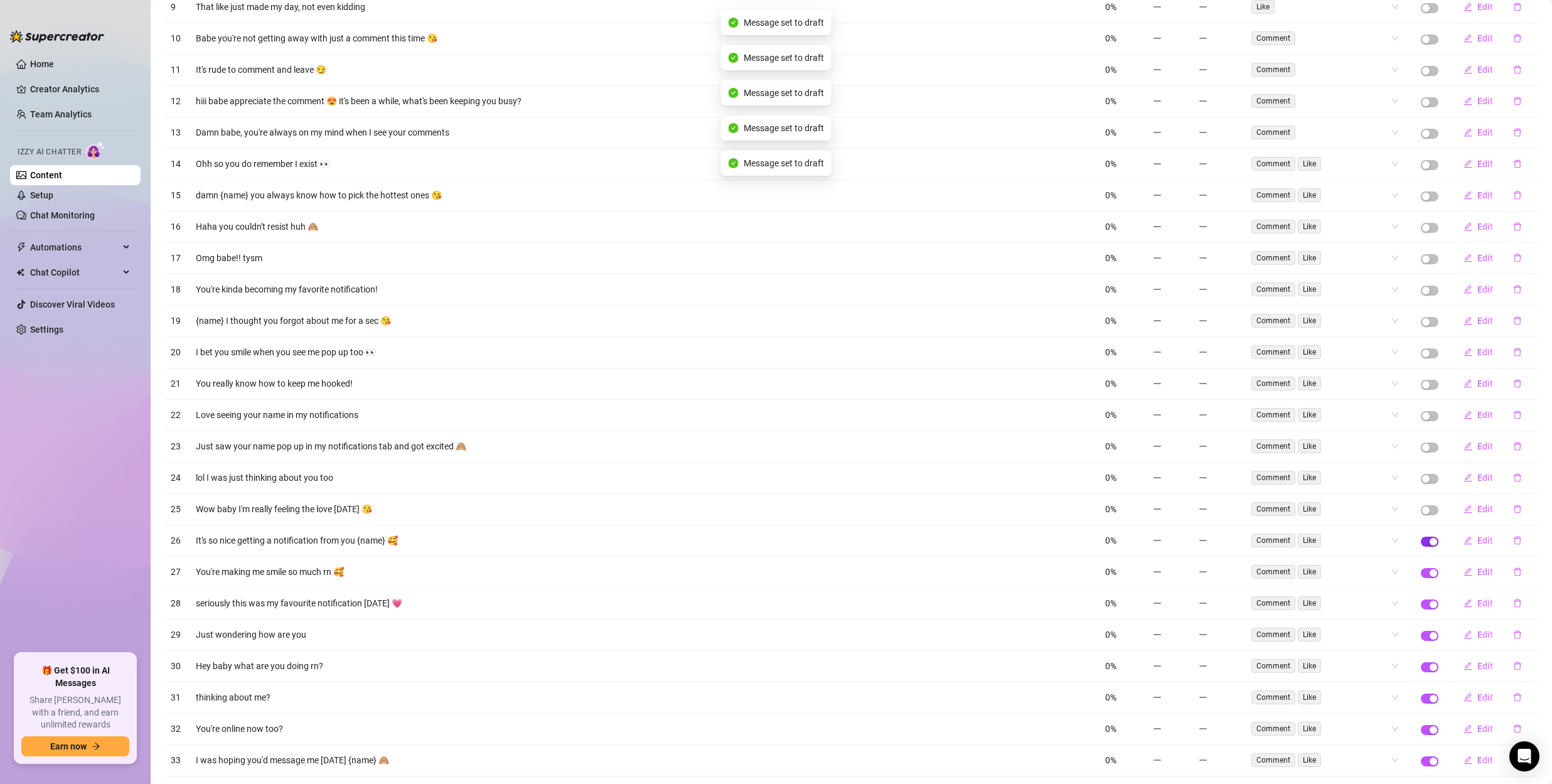
click at [1421, 544] on span "button" at bounding box center [1429, 541] width 18 height 10
drag, startPoint x: 1423, startPoint y: 573, endPoint x: 1425, endPoint y: 593, distance: 20.1
click at [1429, 574] on div "button" at bounding box center [1433, 573] width 8 height 8
click at [1429, 606] on div "button" at bounding box center [1433, 605] width 8 height 8
click at [1429, 636] on div "button" at bounding box center [1433, 636] width 8 height 8
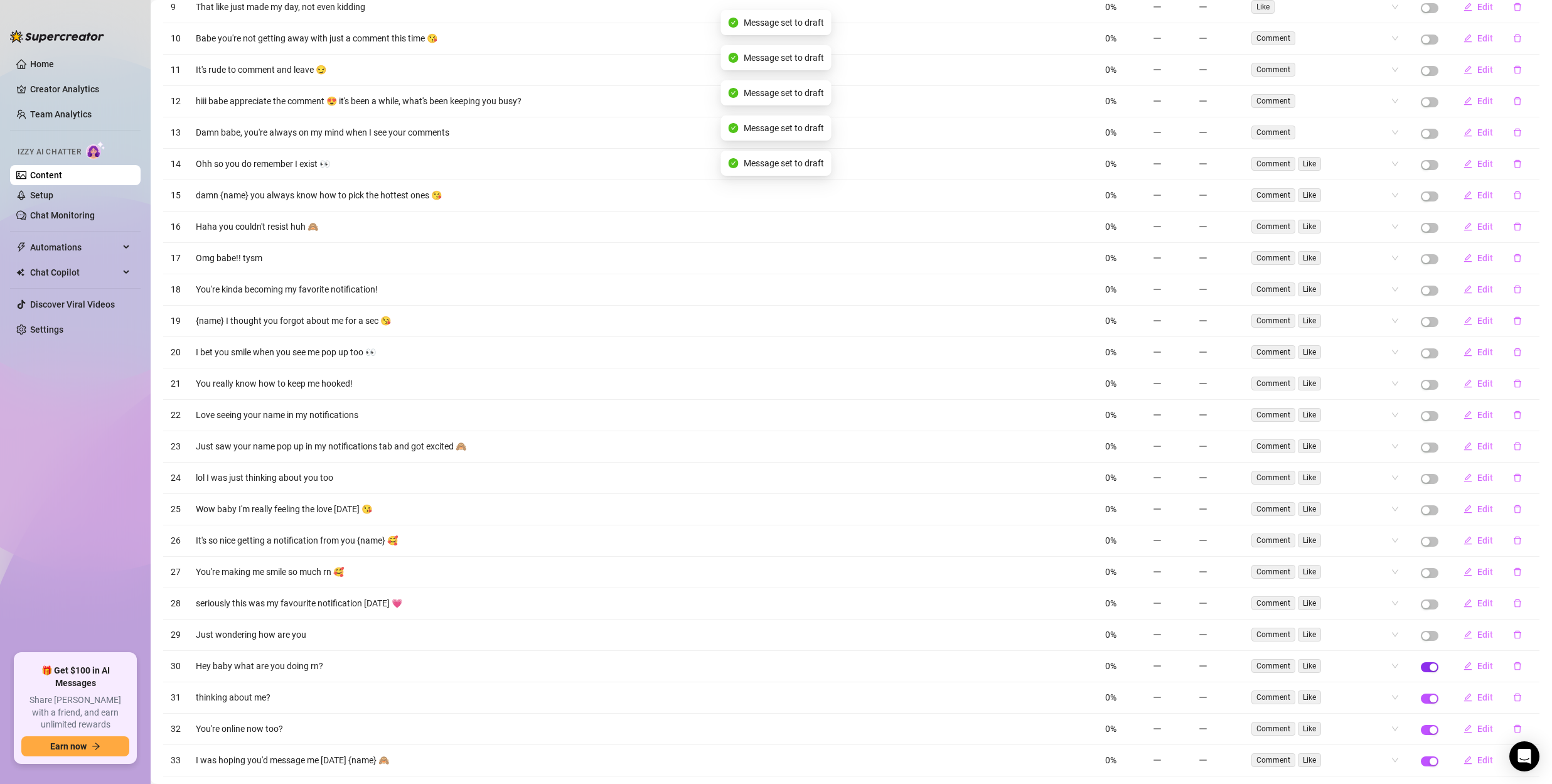
click at [1429, 663] on div "button" at bounding box center [1433, 667] width 8 height 8
drag, startPoint x: 1420, startPoint y: 699, endPoint x: 1430, endPoint y: 725, distance: 27.9
click at [1421, 699] on span "button" at bounding box center [1429, 698] width 18 height 10
click at [1421, 728] on span "button" at bounding box center [1429, 729] width 18 height 10
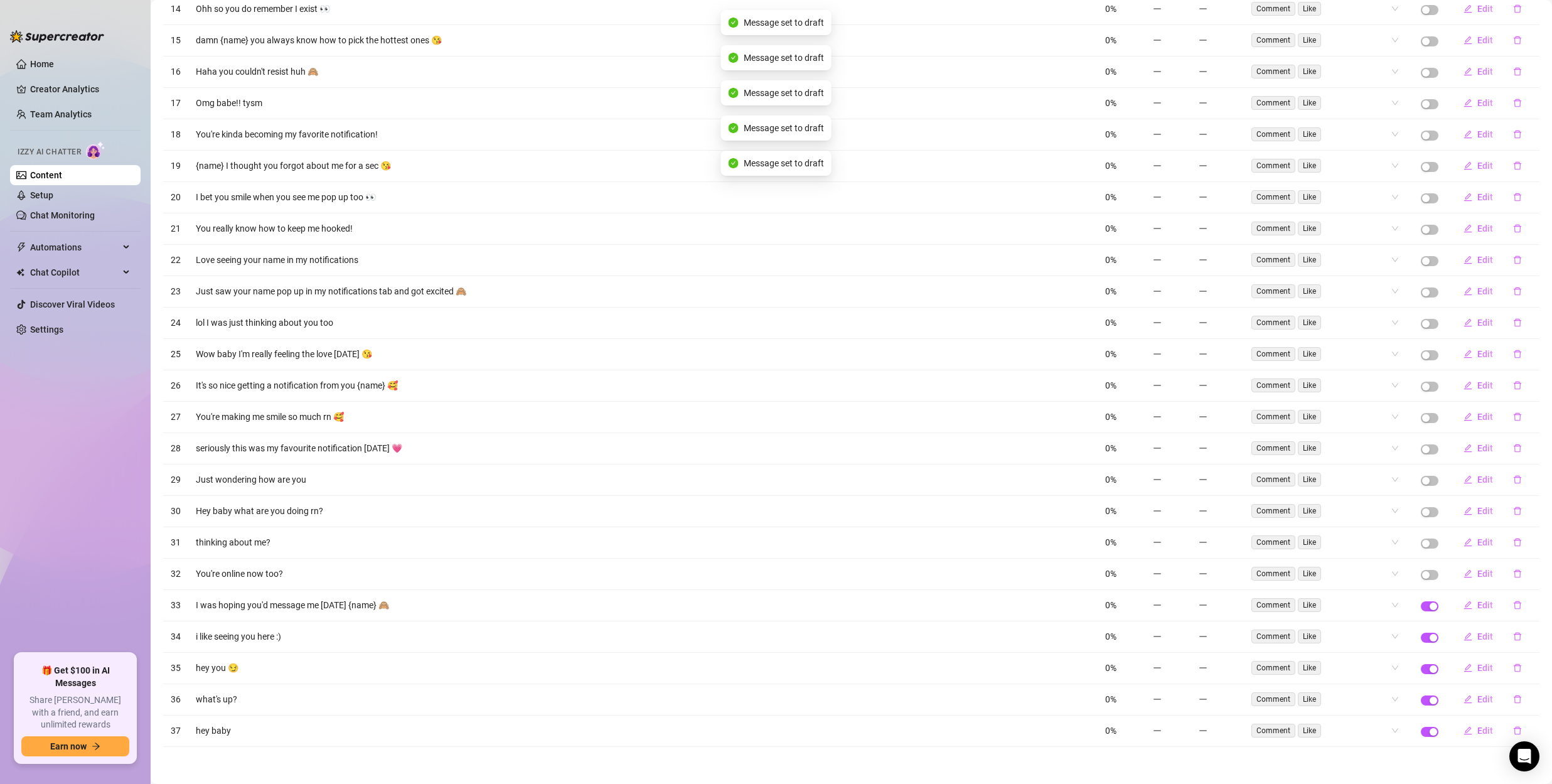
scroll to position [1262, 0]
click at [1421, 603] on span "button" at bounding box center [1429, 606] width 18 height 10
click at [1421, 634] on span "button" at bounding box center [1429, 637] width 18 height 10
click at [1429, 664] on div "button" at bounding box center [1433, 668] width 8 height 8
click at [1421, 696] on span "button" at bounding box center [1429, 700] width 18 height 10
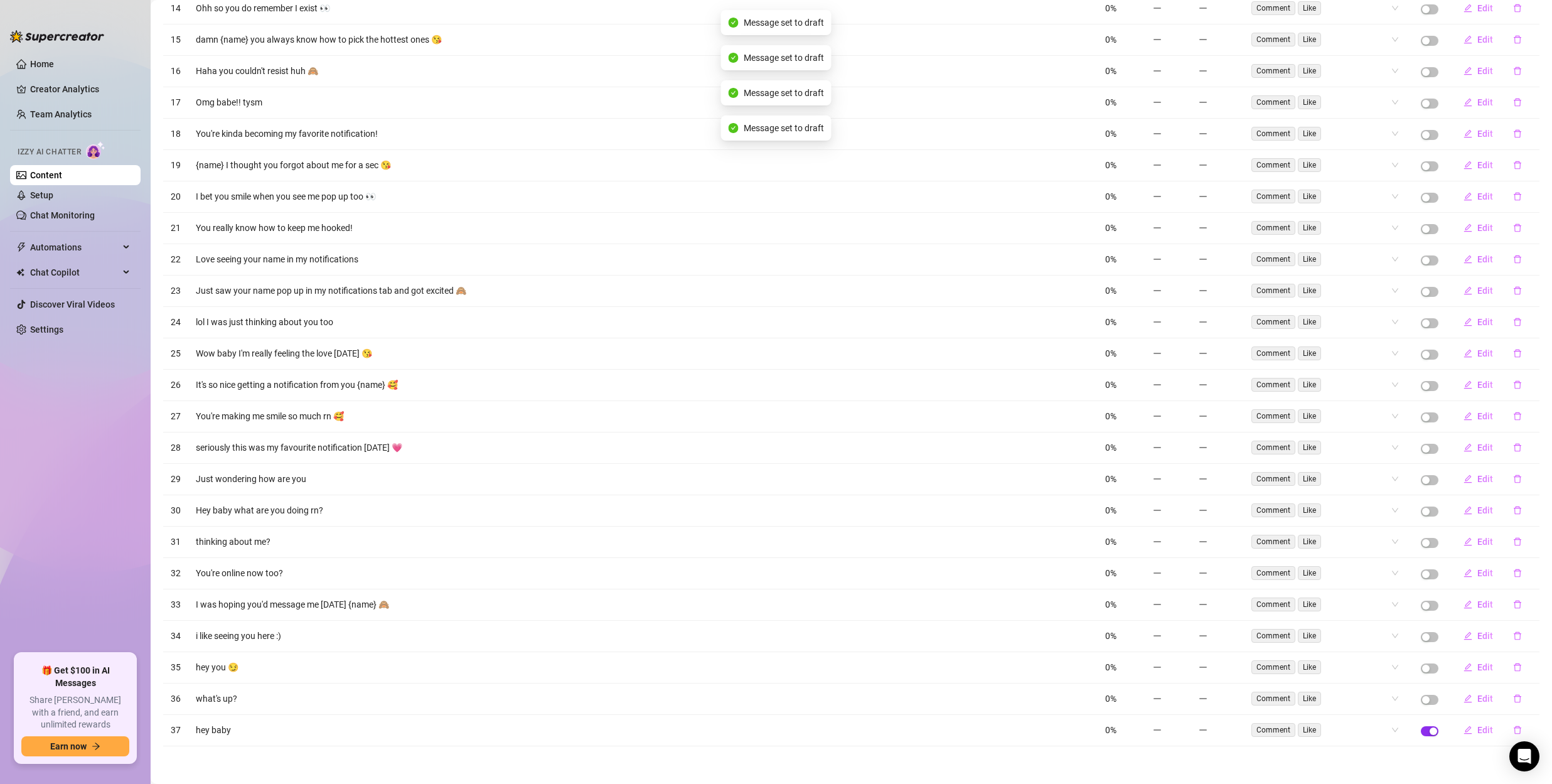
click at [1421, 726] on span "button" at bounding box center [1429, 731] width 18 height 10
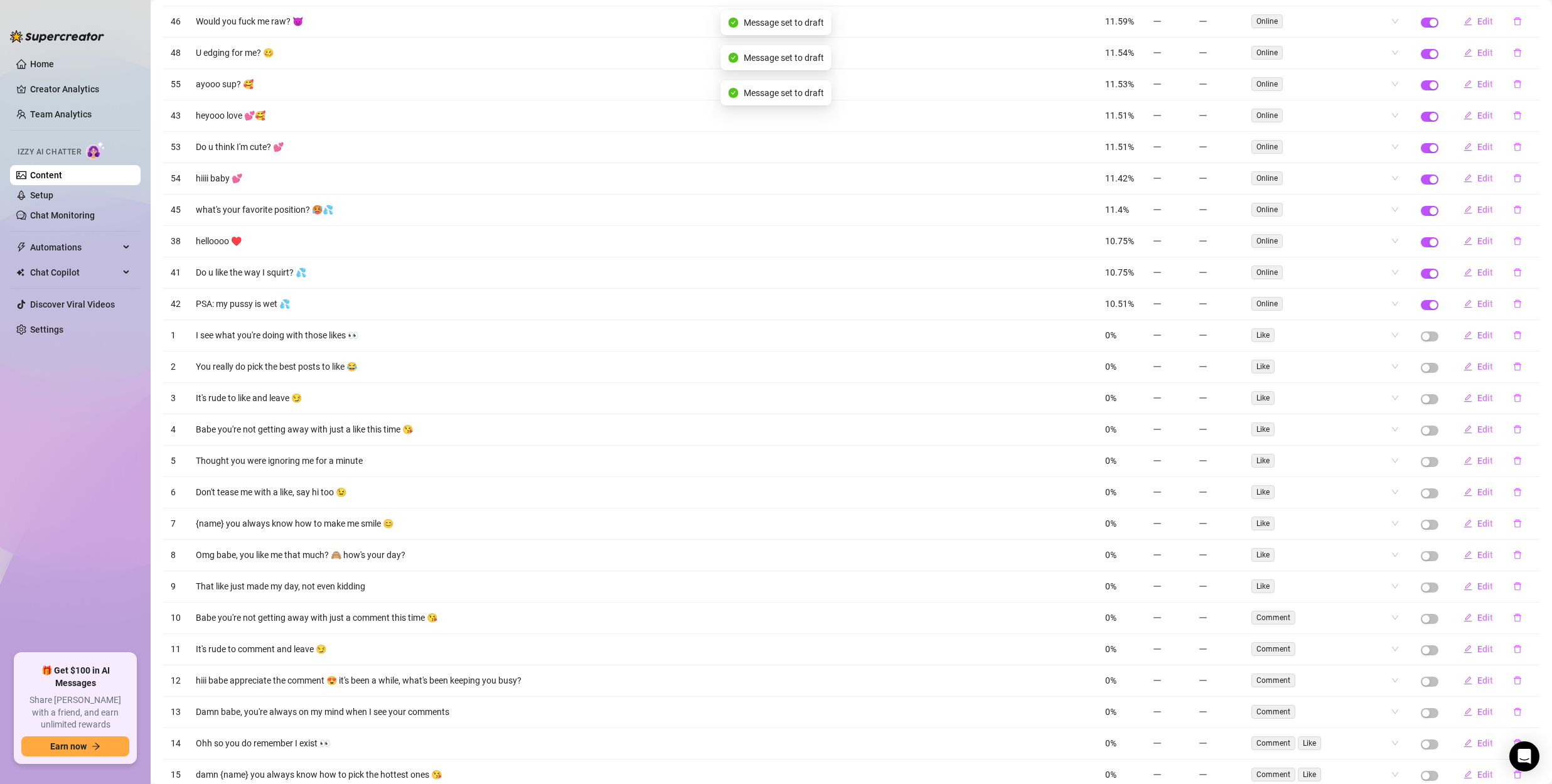
scroll to position [0, 0]
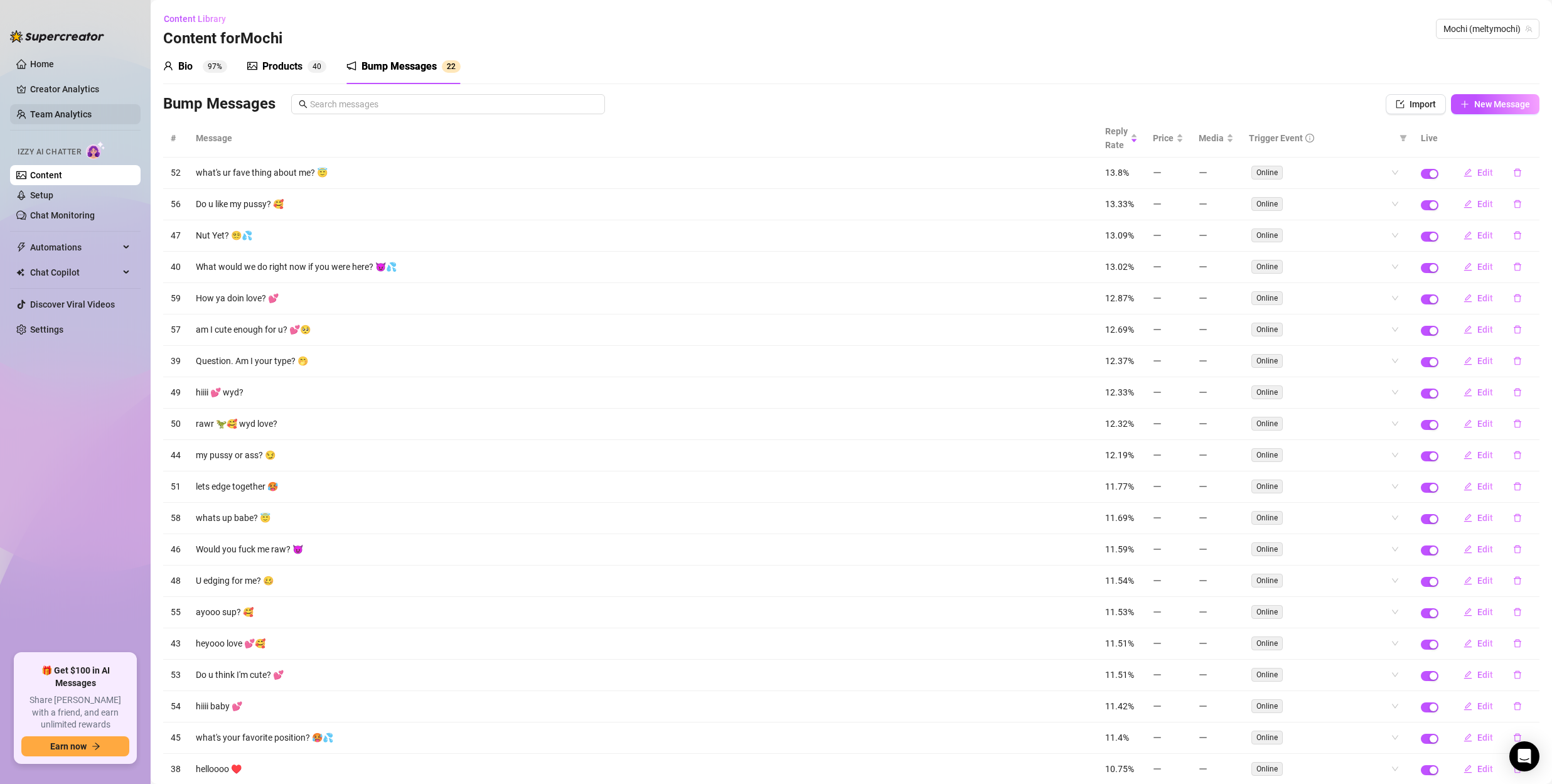
click at [69, 116] on link "Team Analytics" at bounding box center [61, 114] width 62 height 10
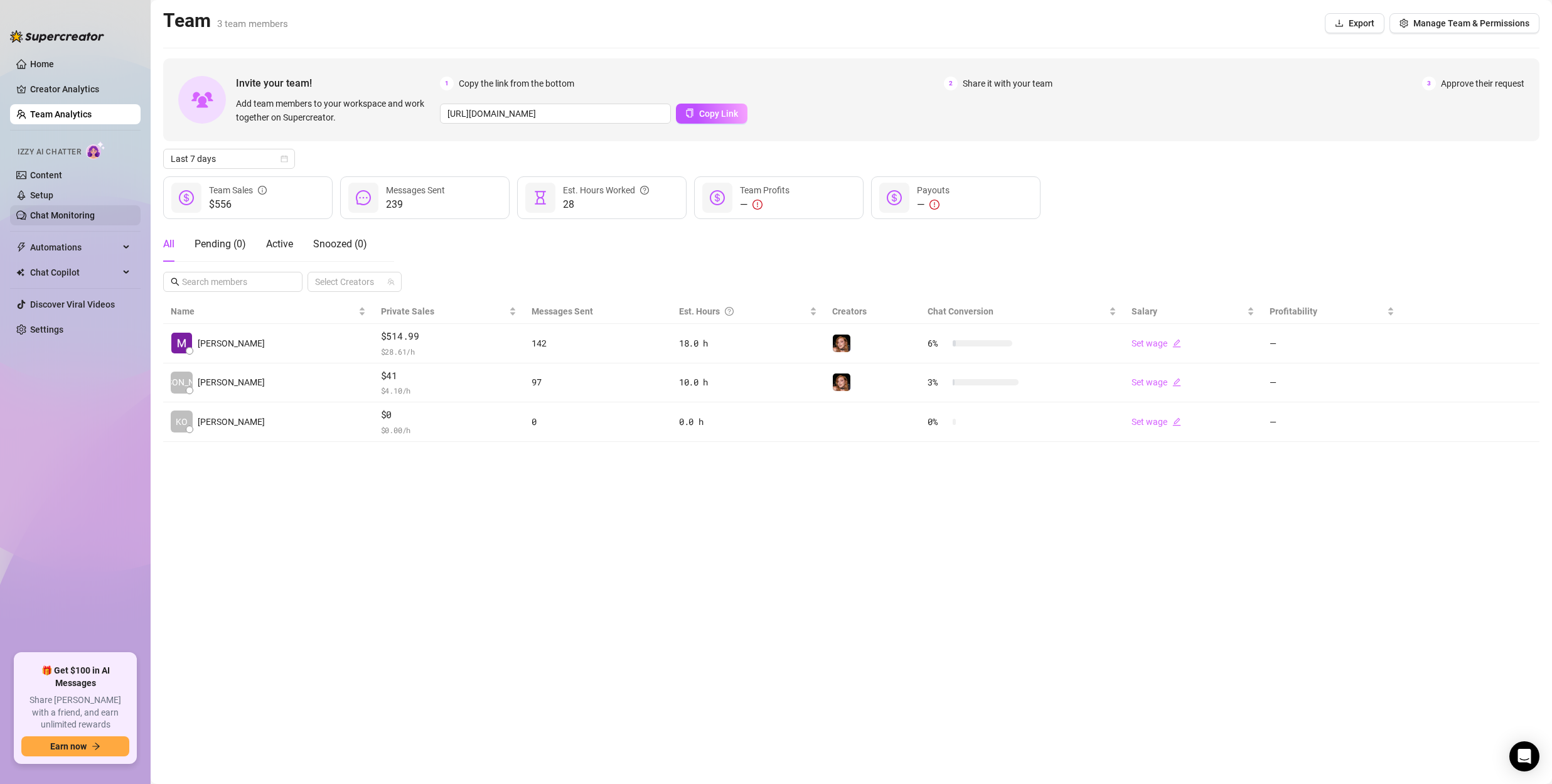
click at [64, 214] on link "Chat Monitoring" at bounding box center [63, 215] width 65 height 10
